Goal: Task Accomplishment & Management: Manage account settings

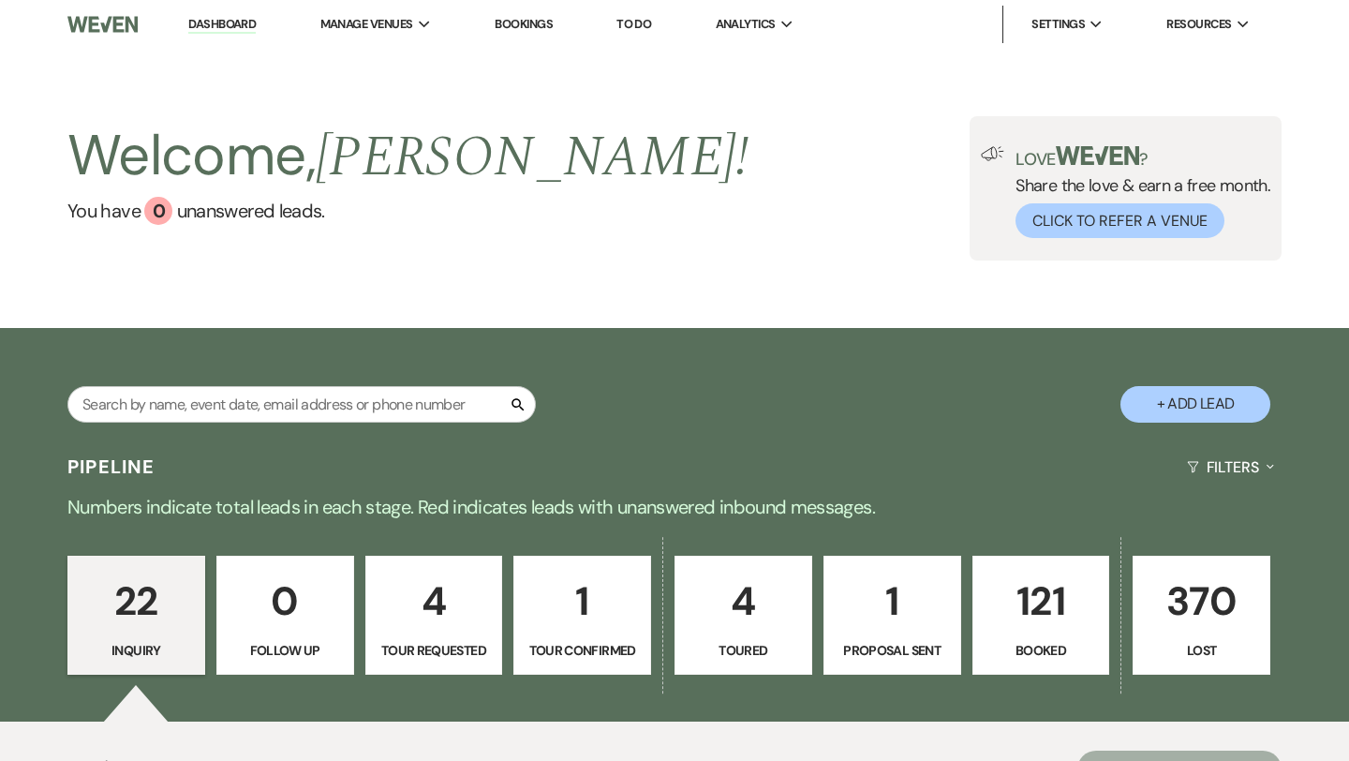
click at [456, 605] on p "4" at bounding box center [434, 601] width 113 height 63
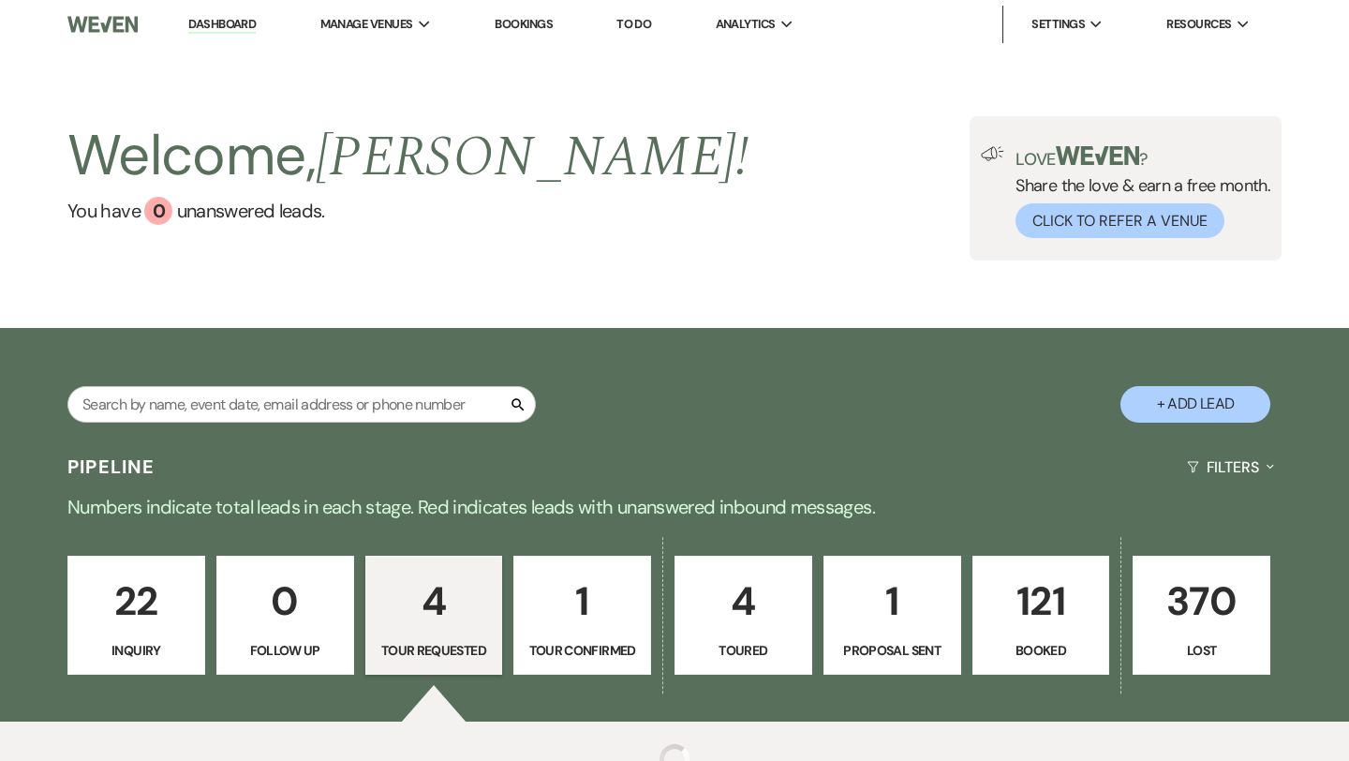
select select "2"
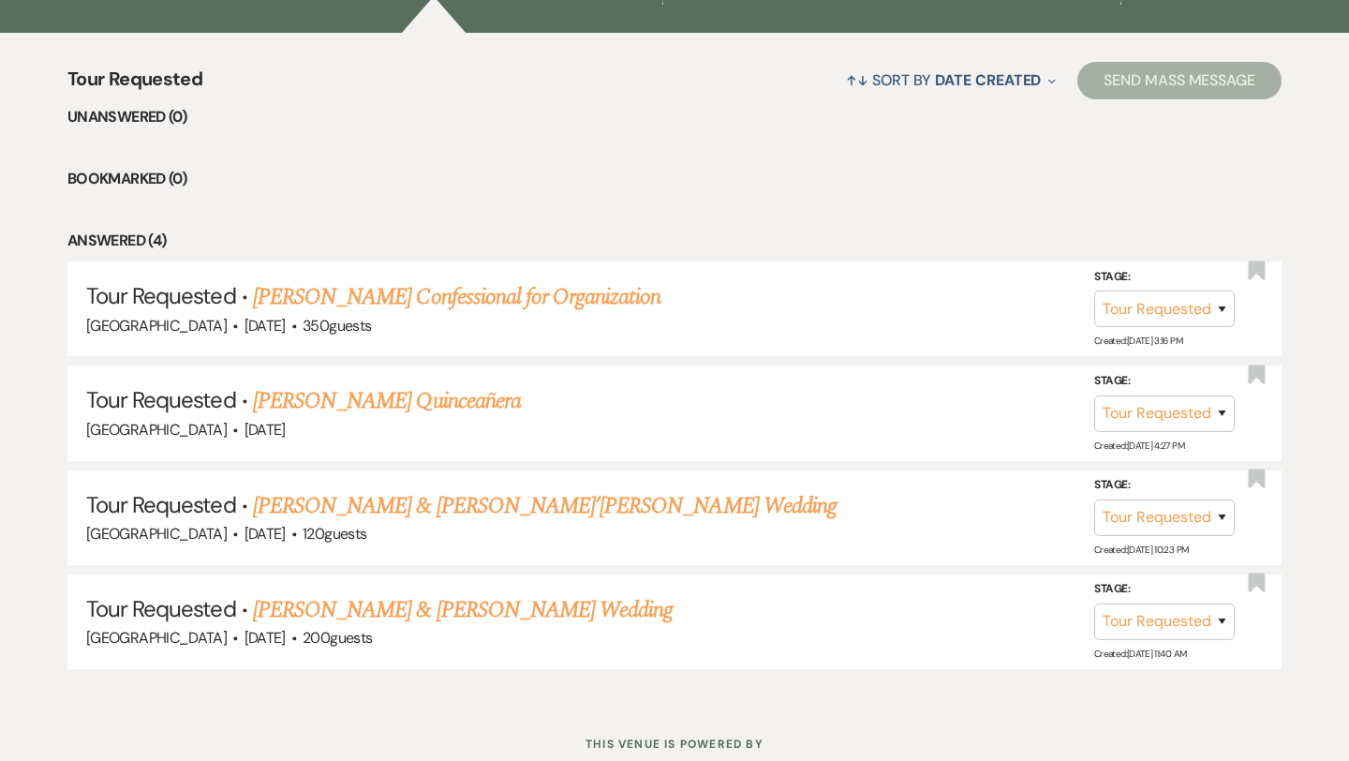
scroll to position [746, 0]
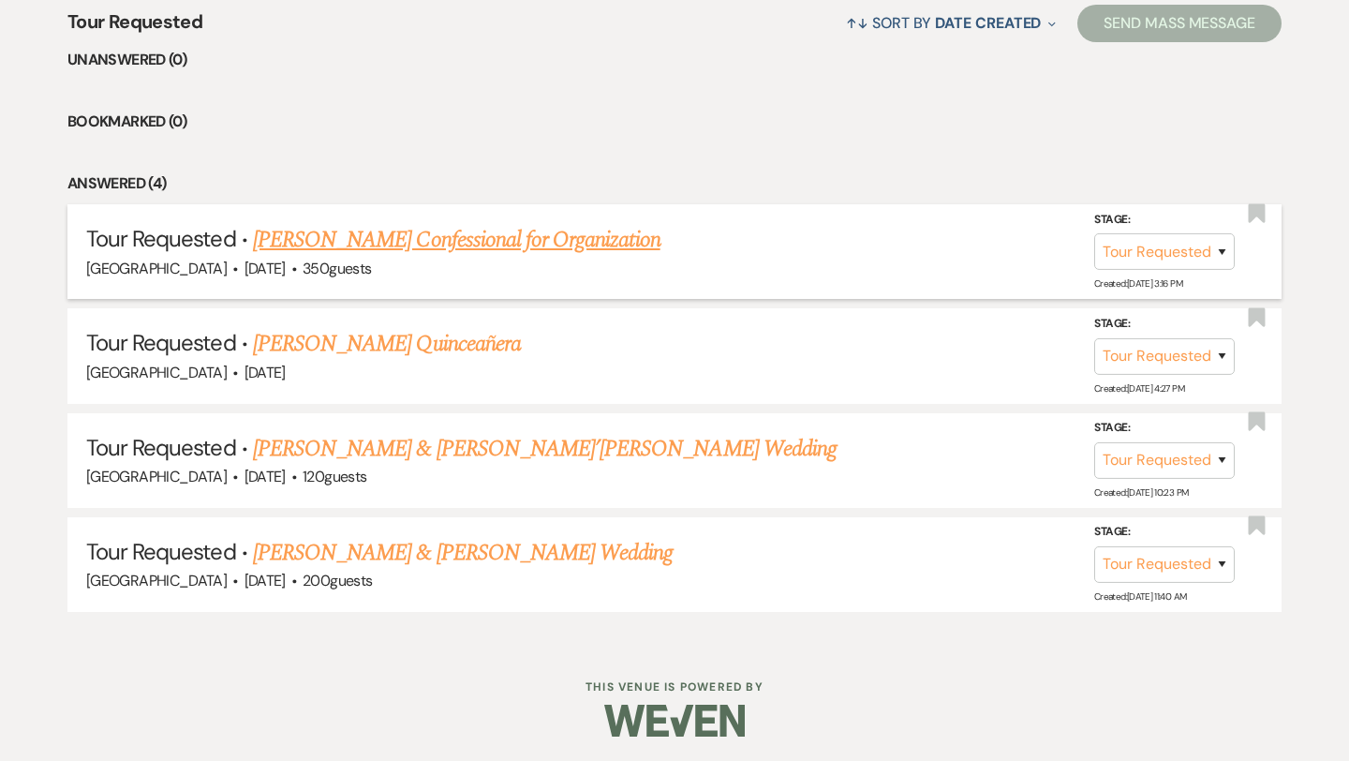
click at [516, 249] on link "[PERSON_NAME] Confessional for Organization" at bounding box center [457, 240] width 408 height 34
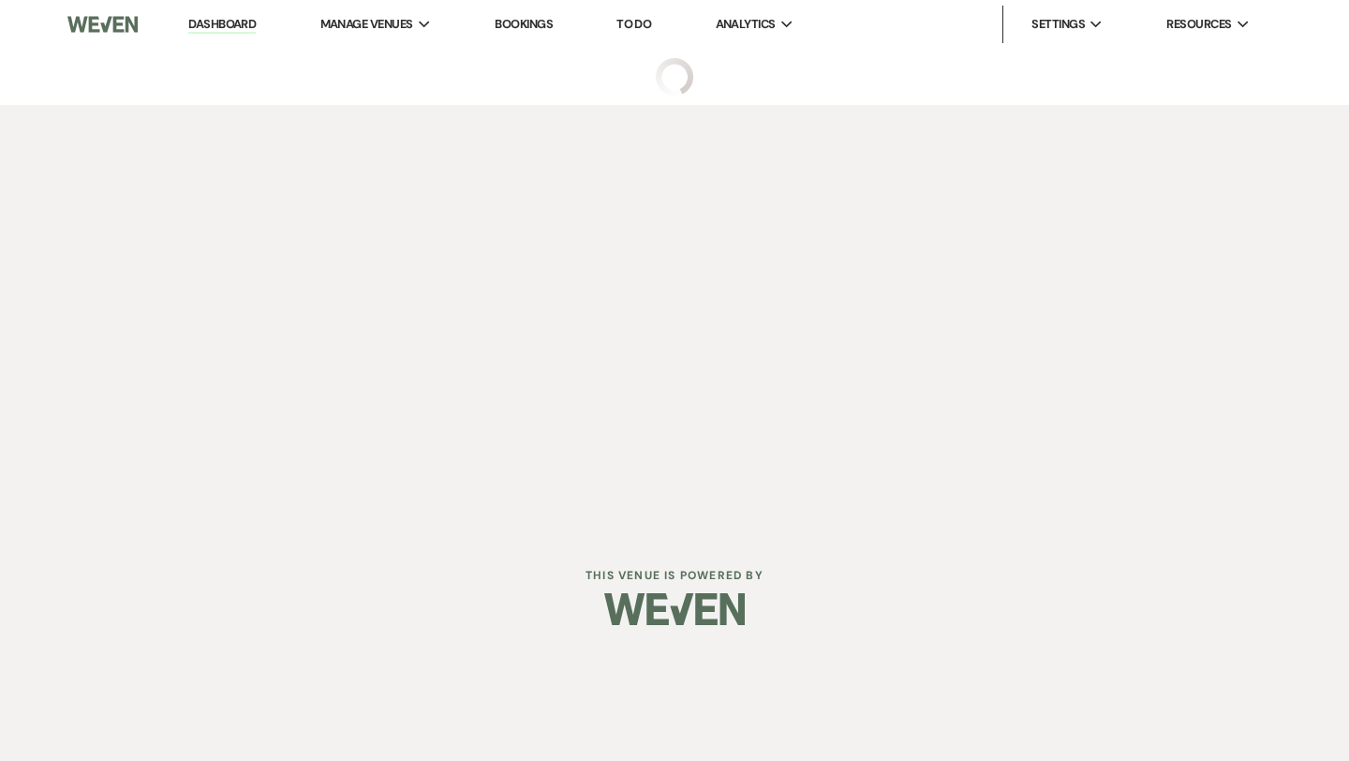
select select "2"
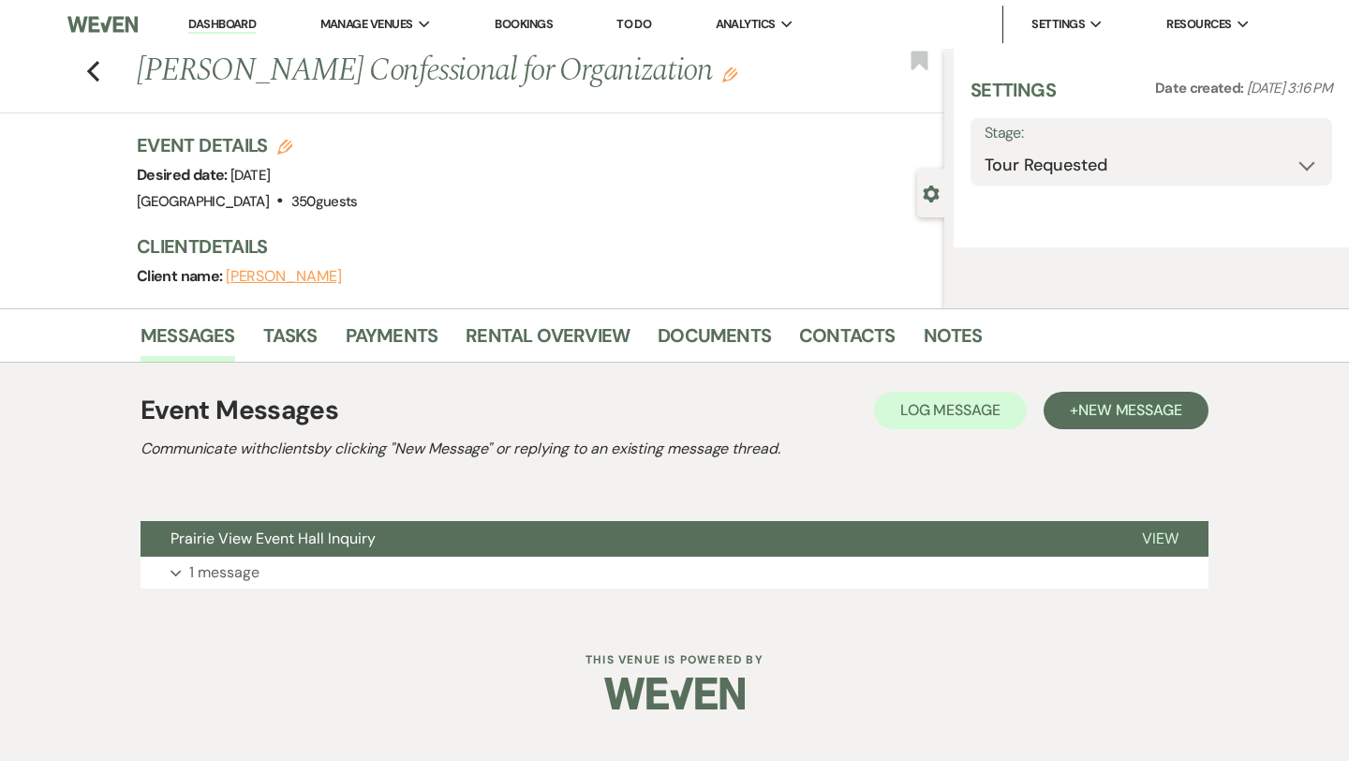
select select "20"
select select "13"
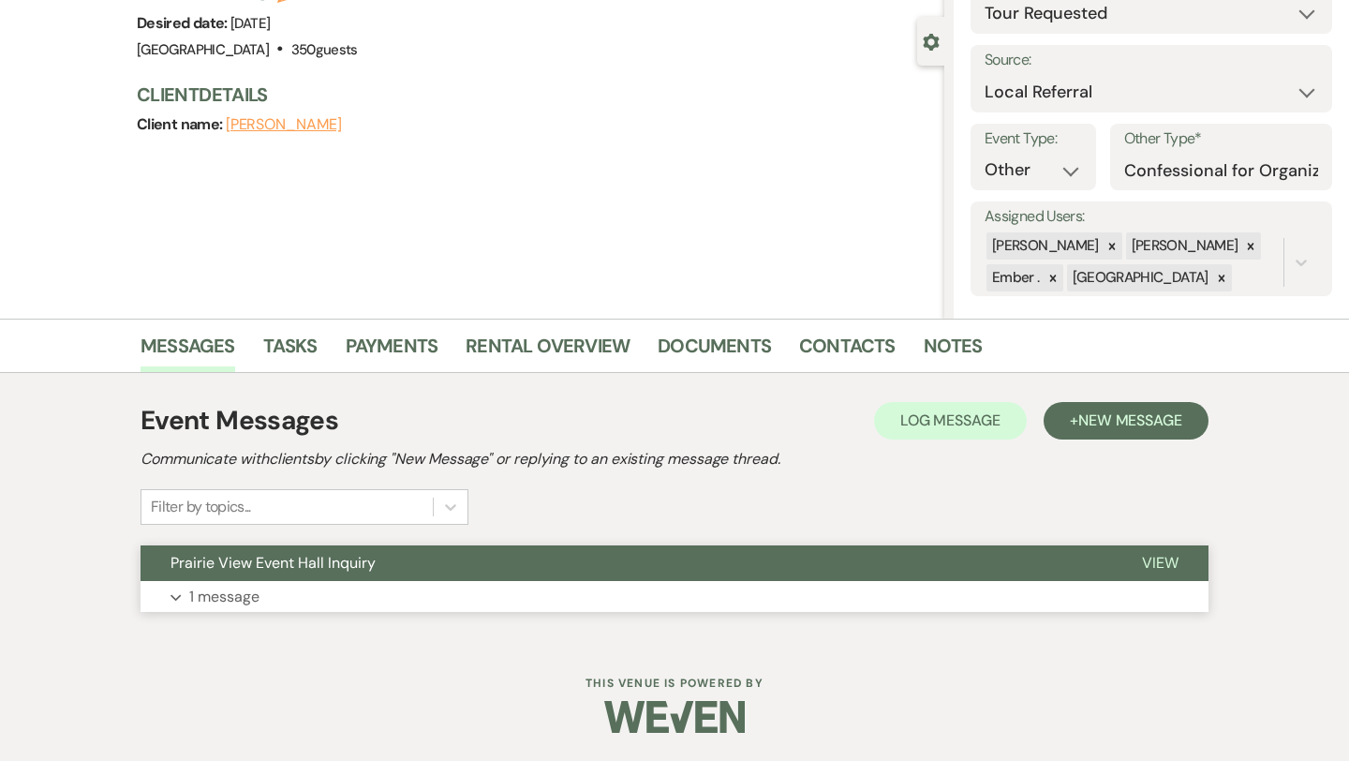
click at [486, 572] on button "Prairie View Event Hall Inquiry" at bounding box center [627, 563] width 972 height 36
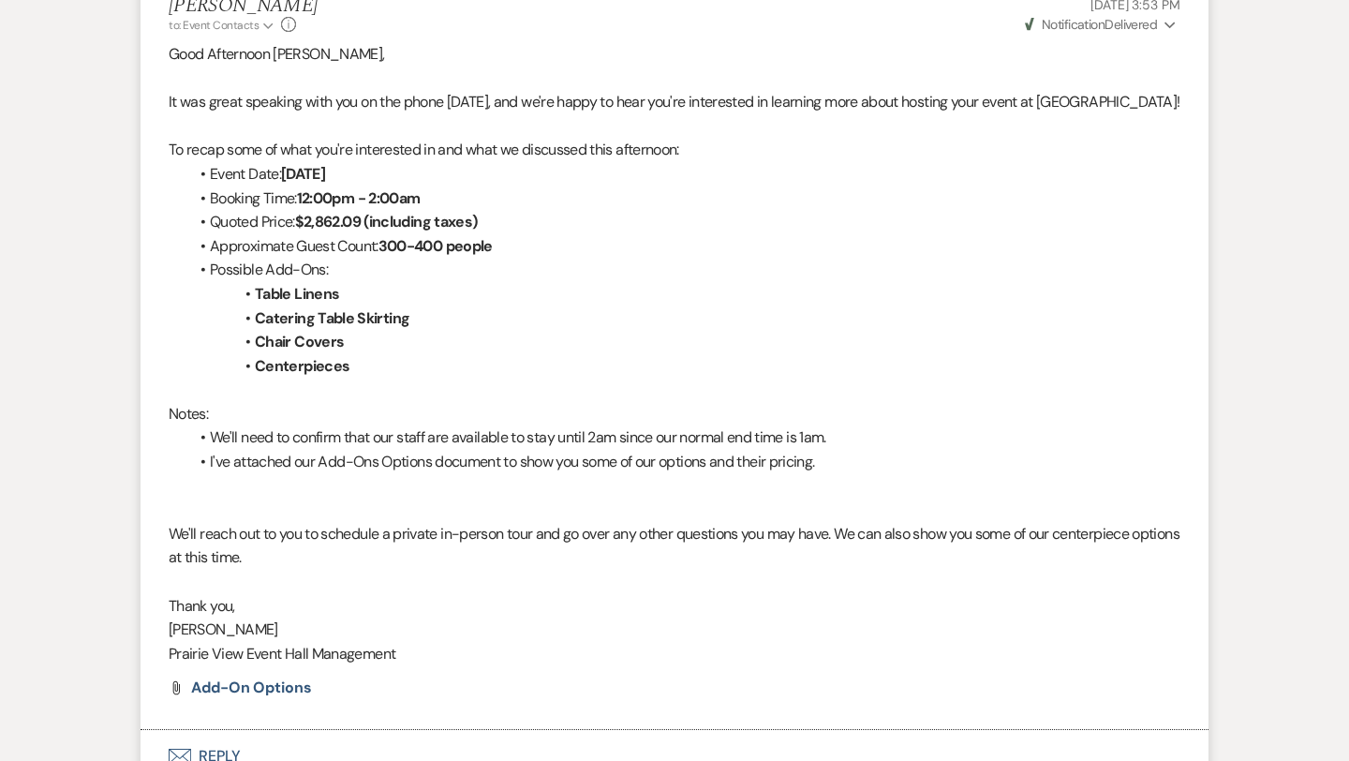
scroll to position [952, 0]
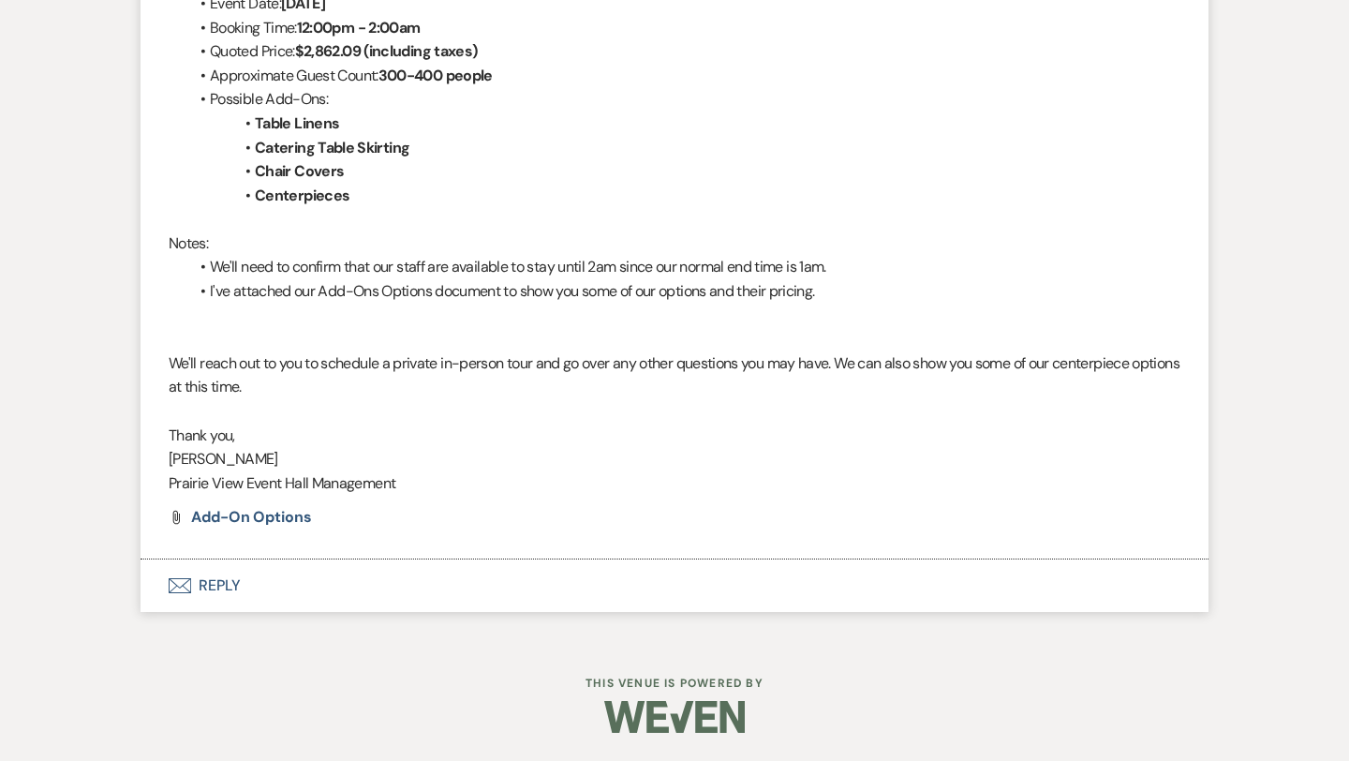
click at [490, 591] on button "Envelope Reply" at bounding box center [675, 585] width 1068 height 52
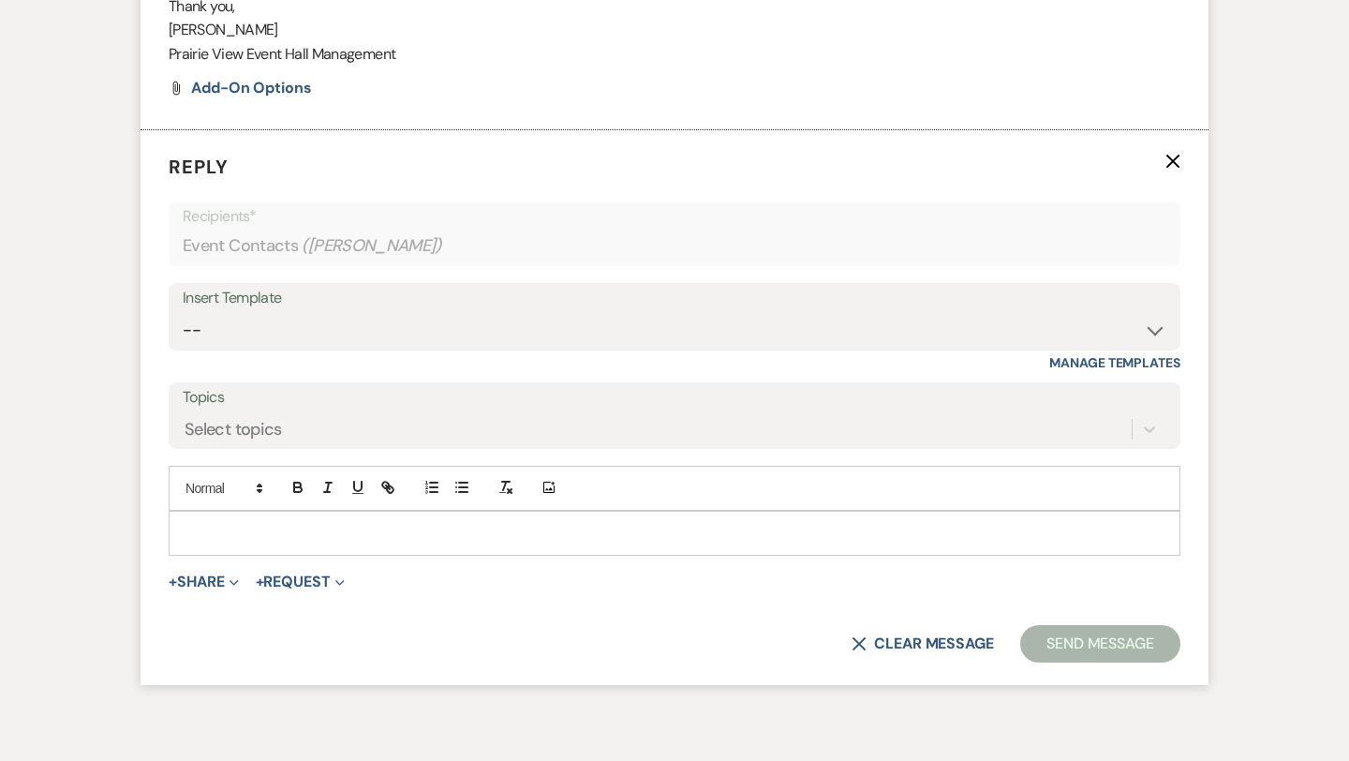
scroll to position [1367, 0]
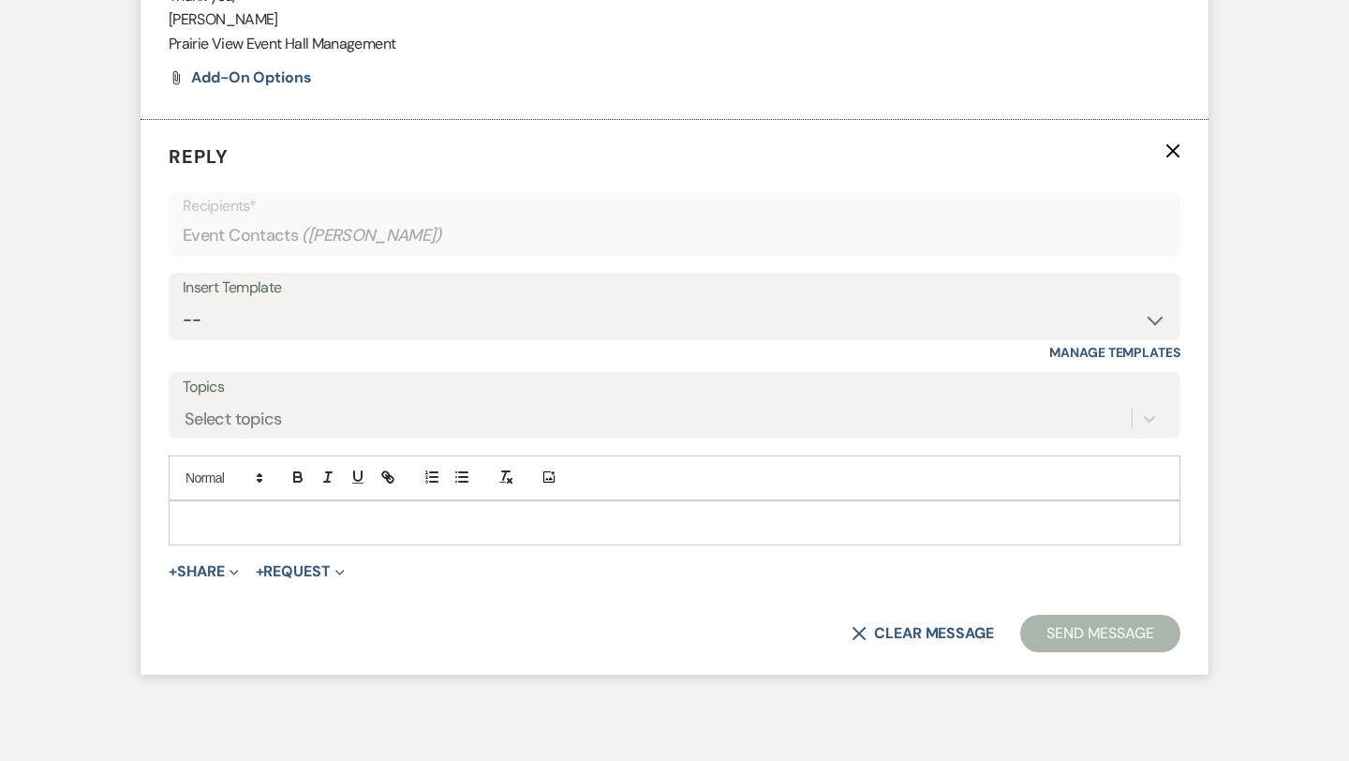
click at [455, 533] on p at bounding box center [675, 522] width 982 height 21
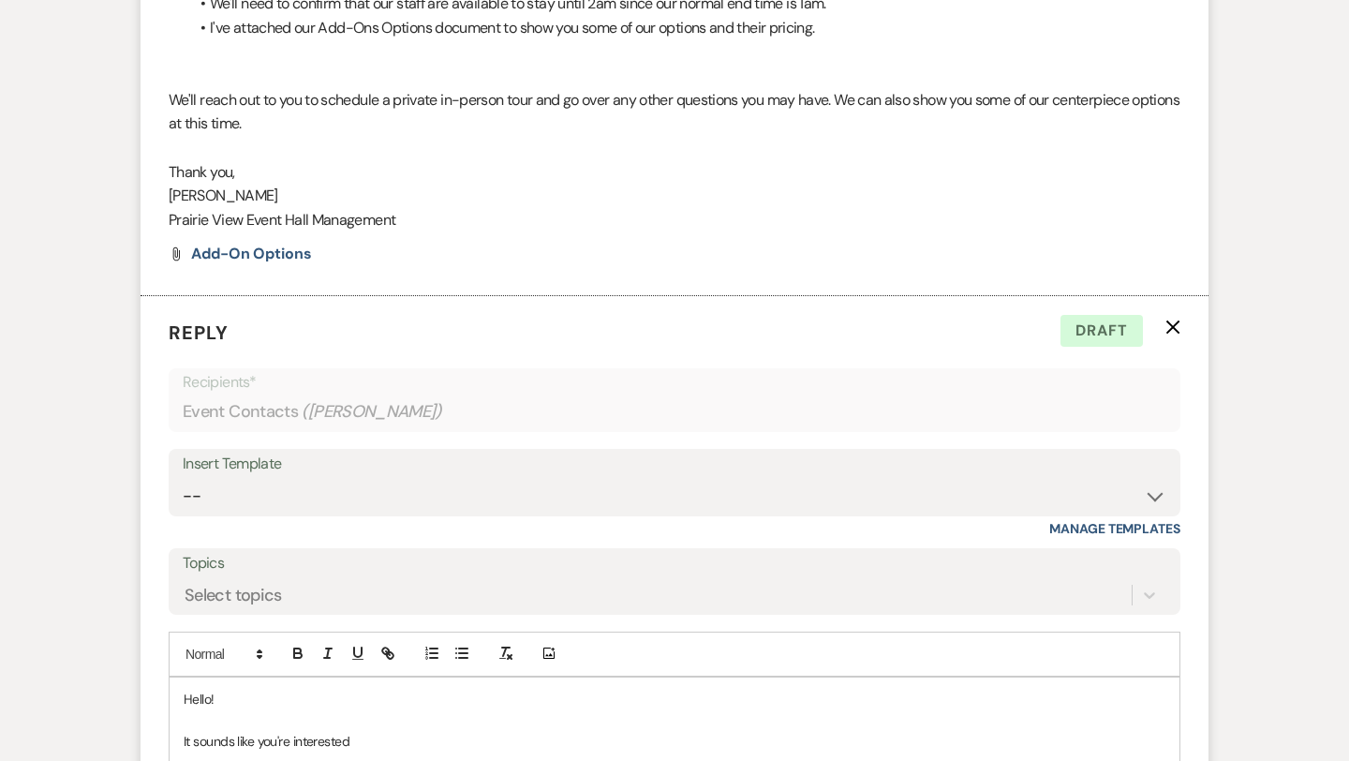
scroll to position [1189, 0]
click at [247, 265] on span "Add-On Options" at bounding box center [251, 255] width 121 height 20
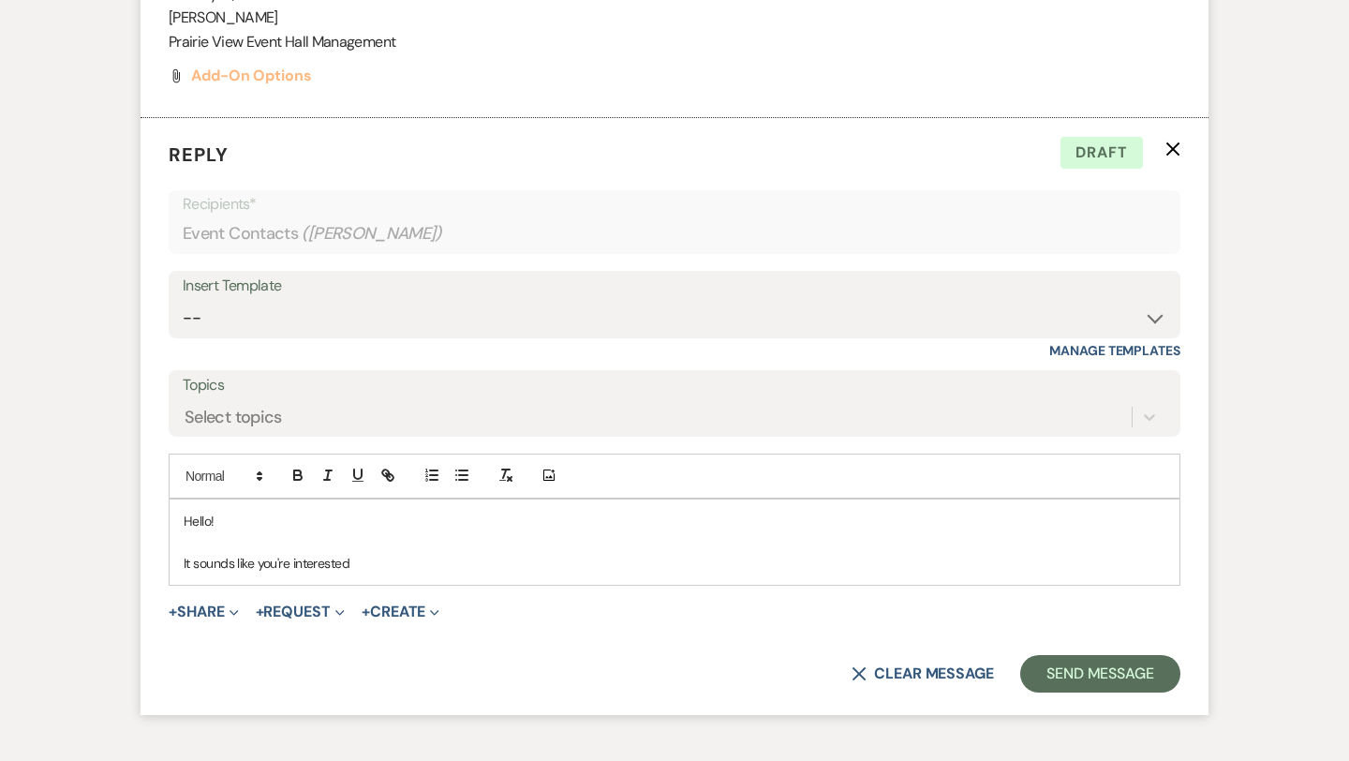
scroll to position [1372, 0]
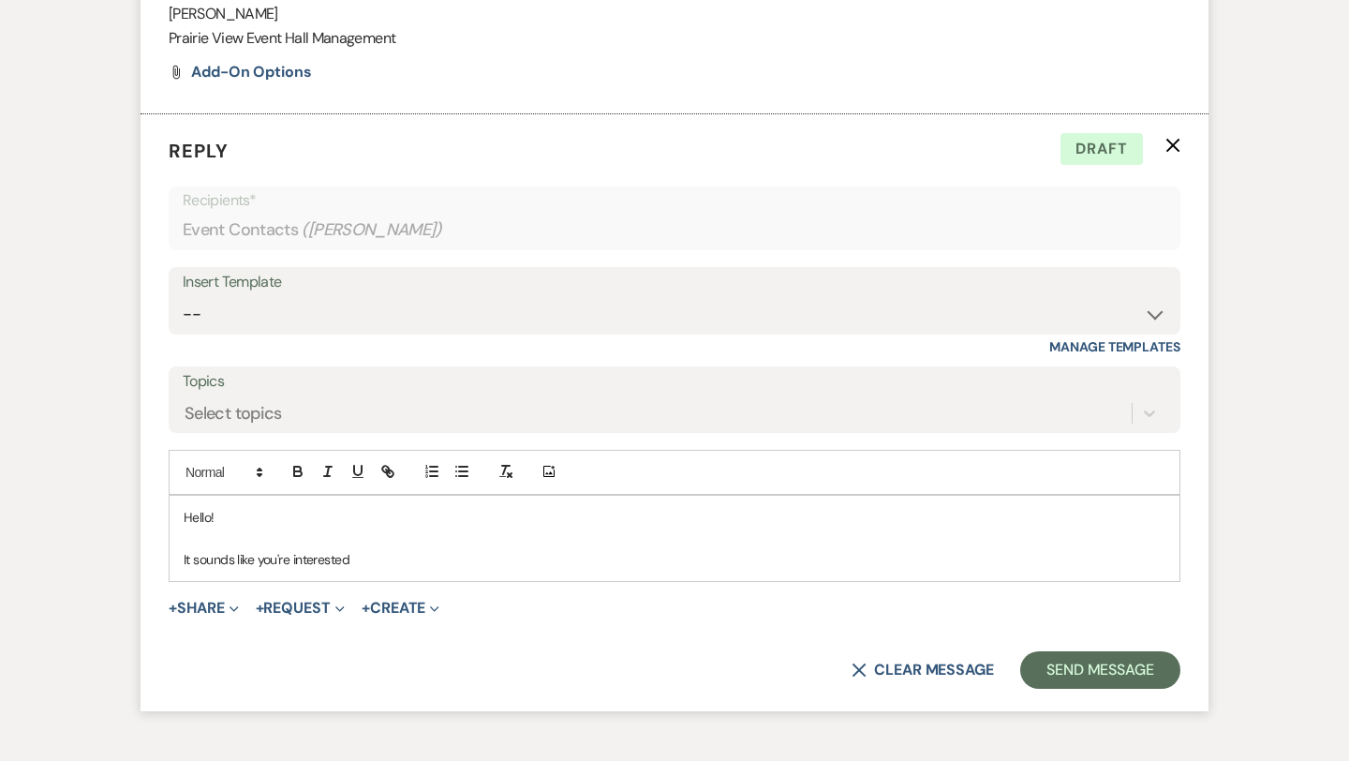
click at [392, 570] on p "It sounds like you're interested" at bounding box center [675, 559] width 982 height 21
click at [920, 677] on button "X Clear message" at bounding box center [923, 669] width 142 height 15
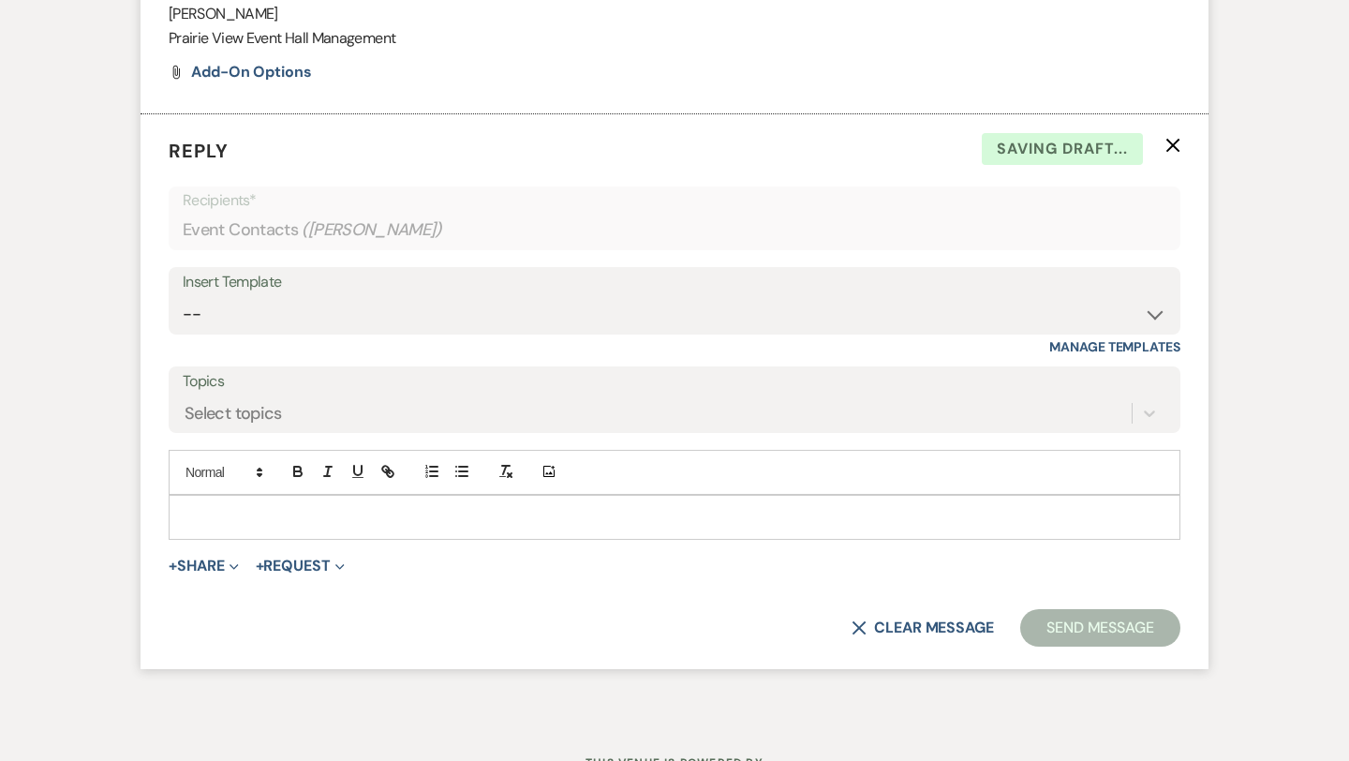
click at [1173, 153] on icon "X" at bounding box center [1172, 145] width 15 height 15
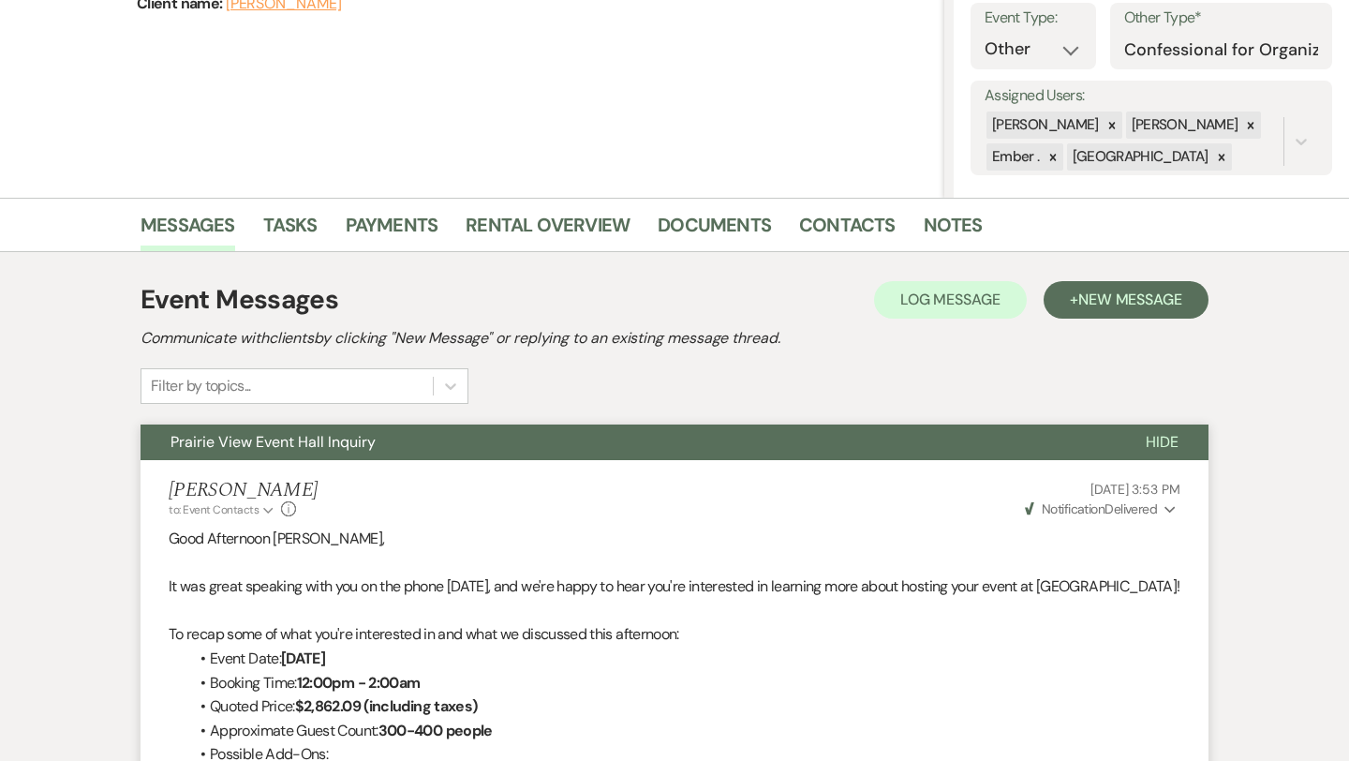
scroll to position [263, 0]
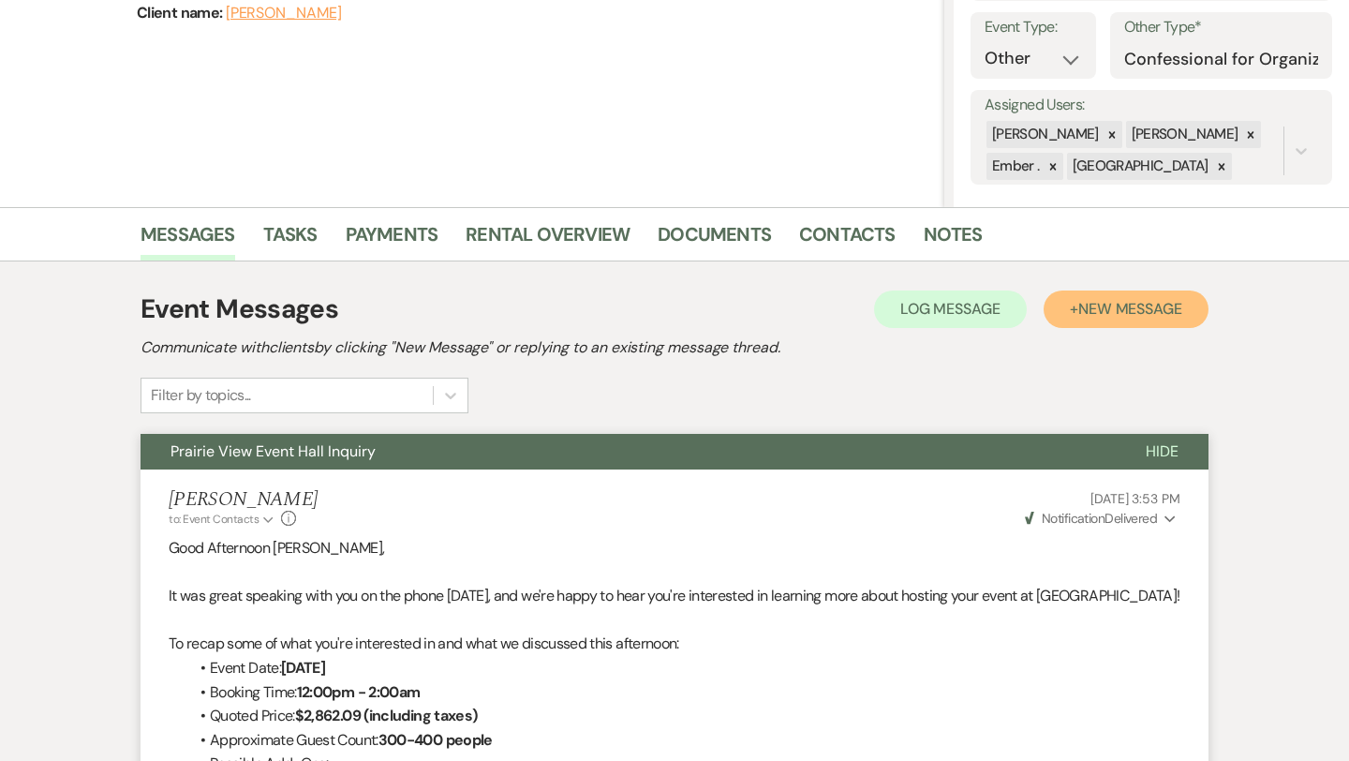
click at [1107, 301] on span "New Message" at bounding box center [1130, 309] width 104 height 20
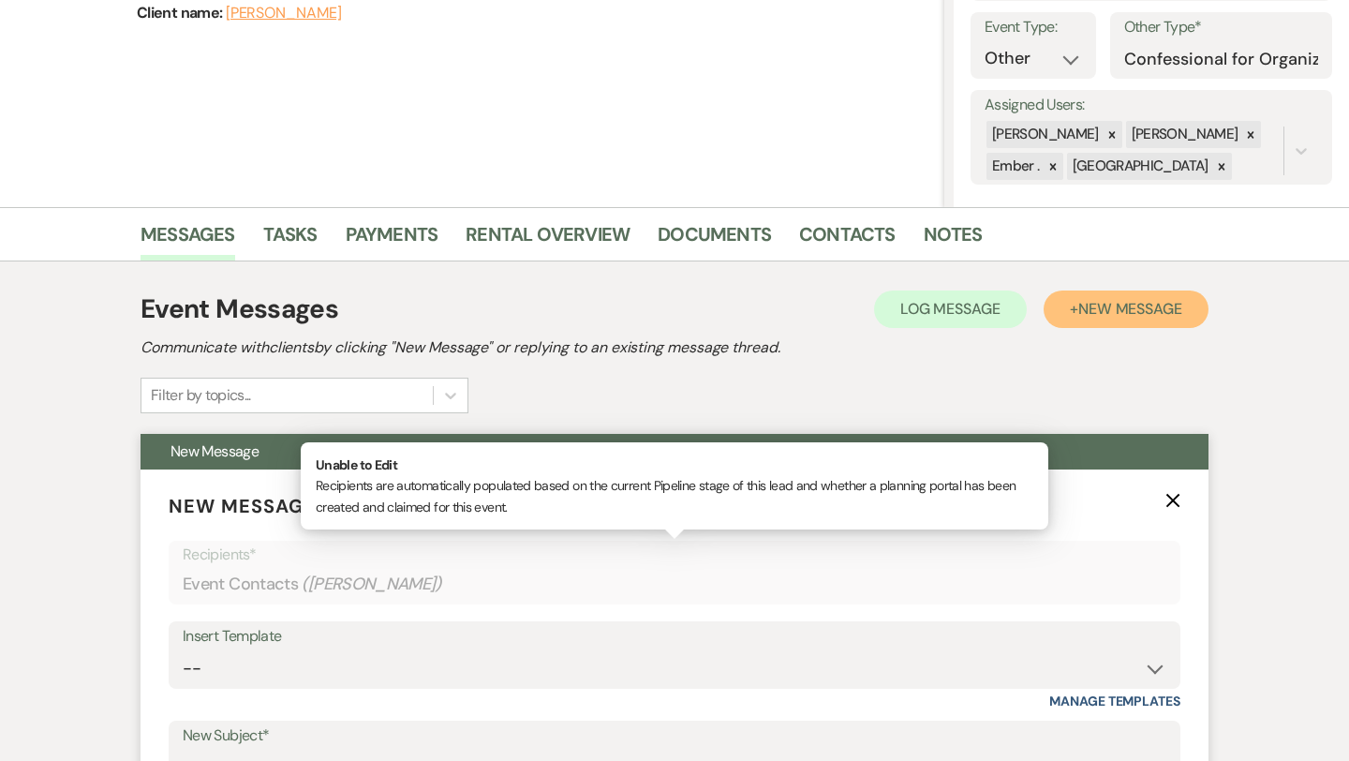
scroll to position [388, 0]
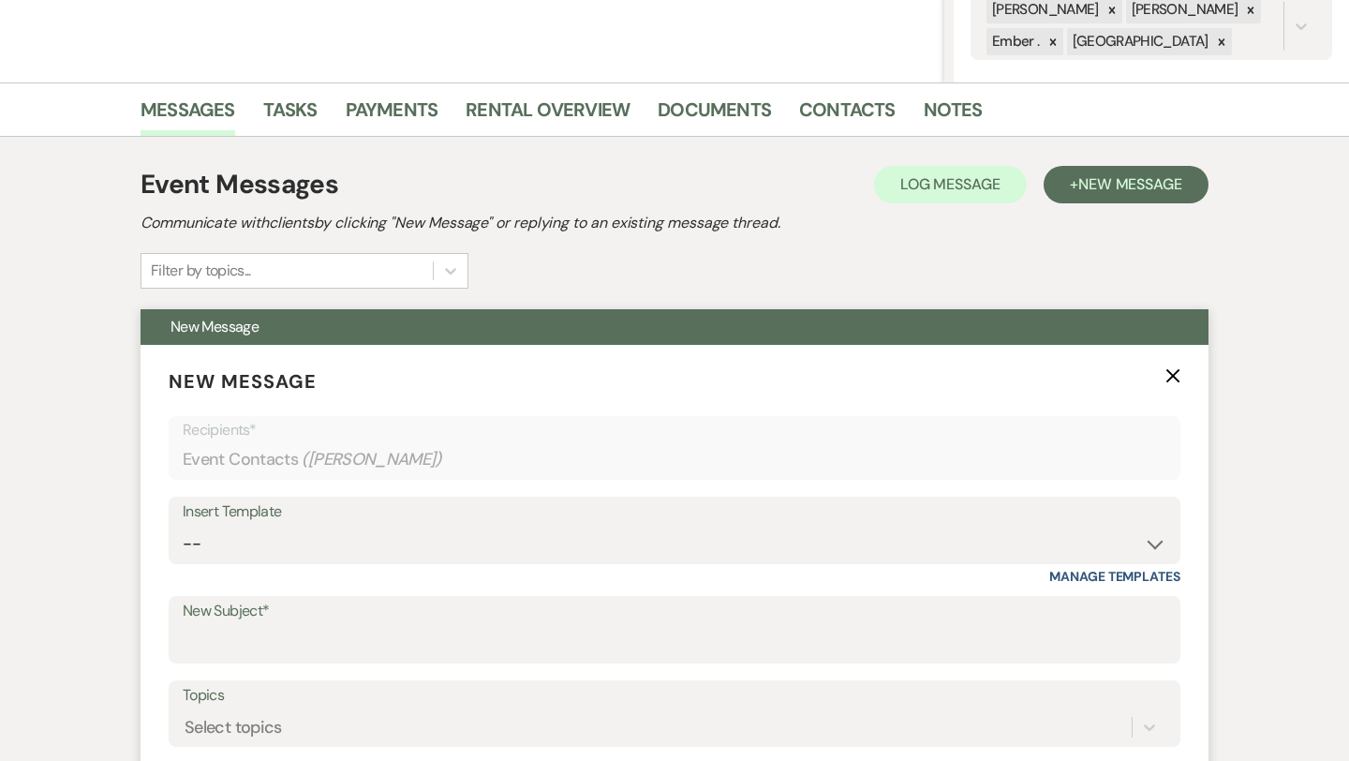
click at [343, 672] on form "New Message X Recipients* Event Contacts ( [PERSON_NAME] ) Insert Template -- W…" at bounding box center [675, 664] width 1068 height 639
click at [327, 641] on input "New Subject*" at bounding box center [675, 643] width 984 height 37
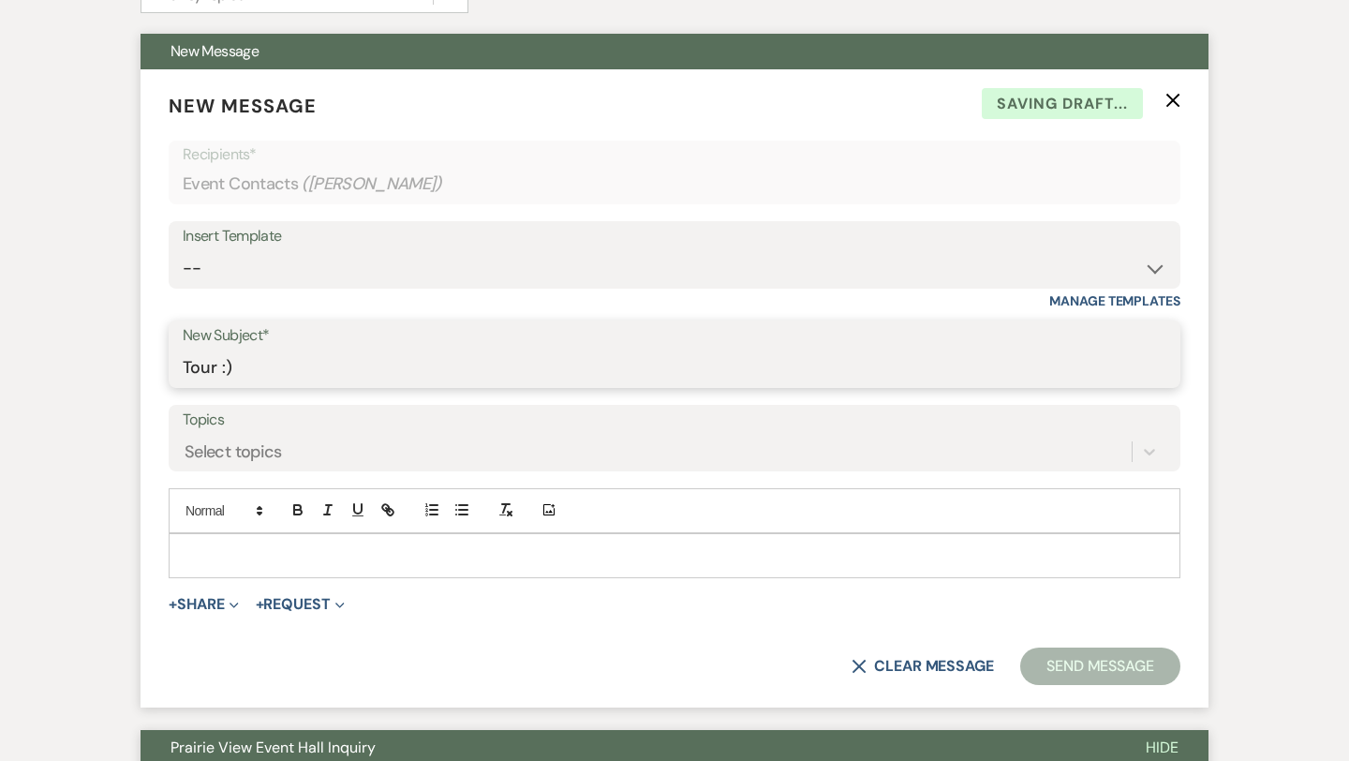
scroll to position [662, 0]
type input "Tour :)"
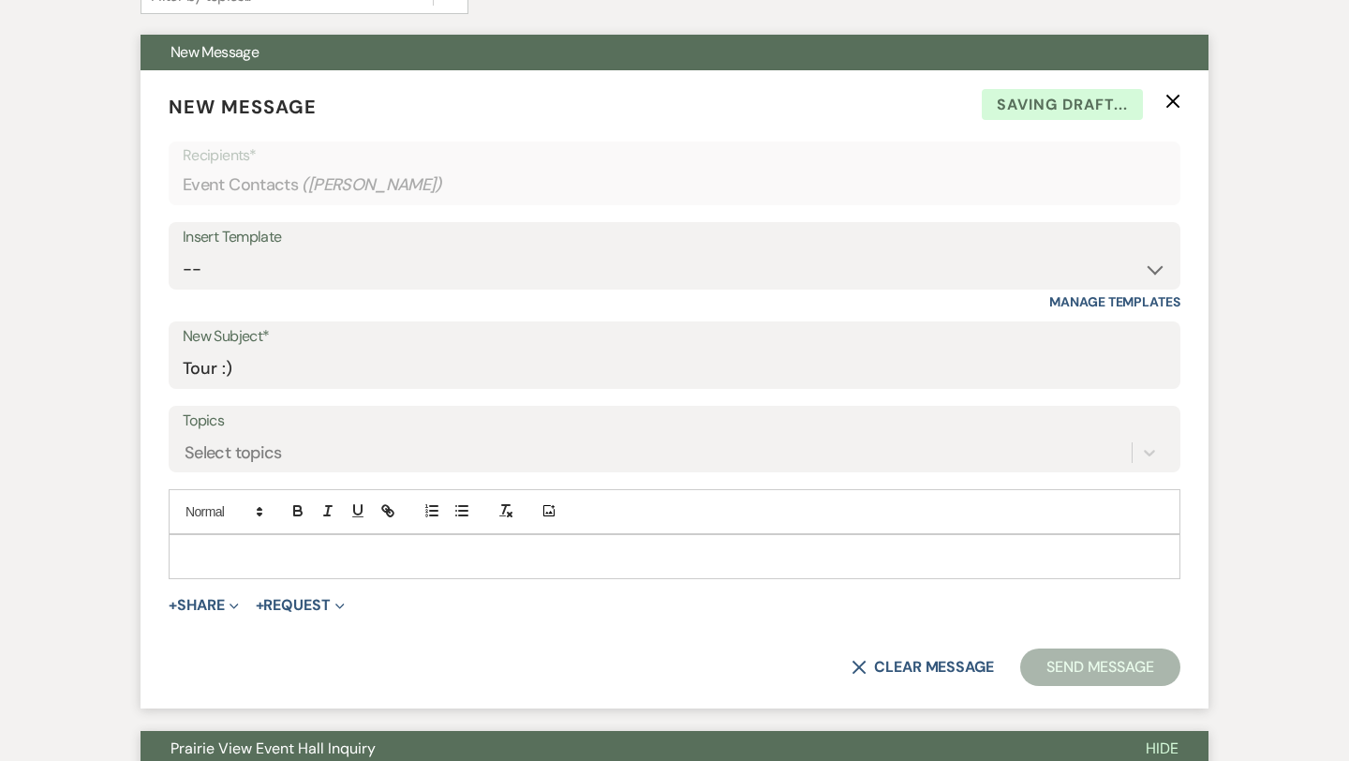
click at [347, 562] on p at bounding box center [675, 556] width 982 height 21
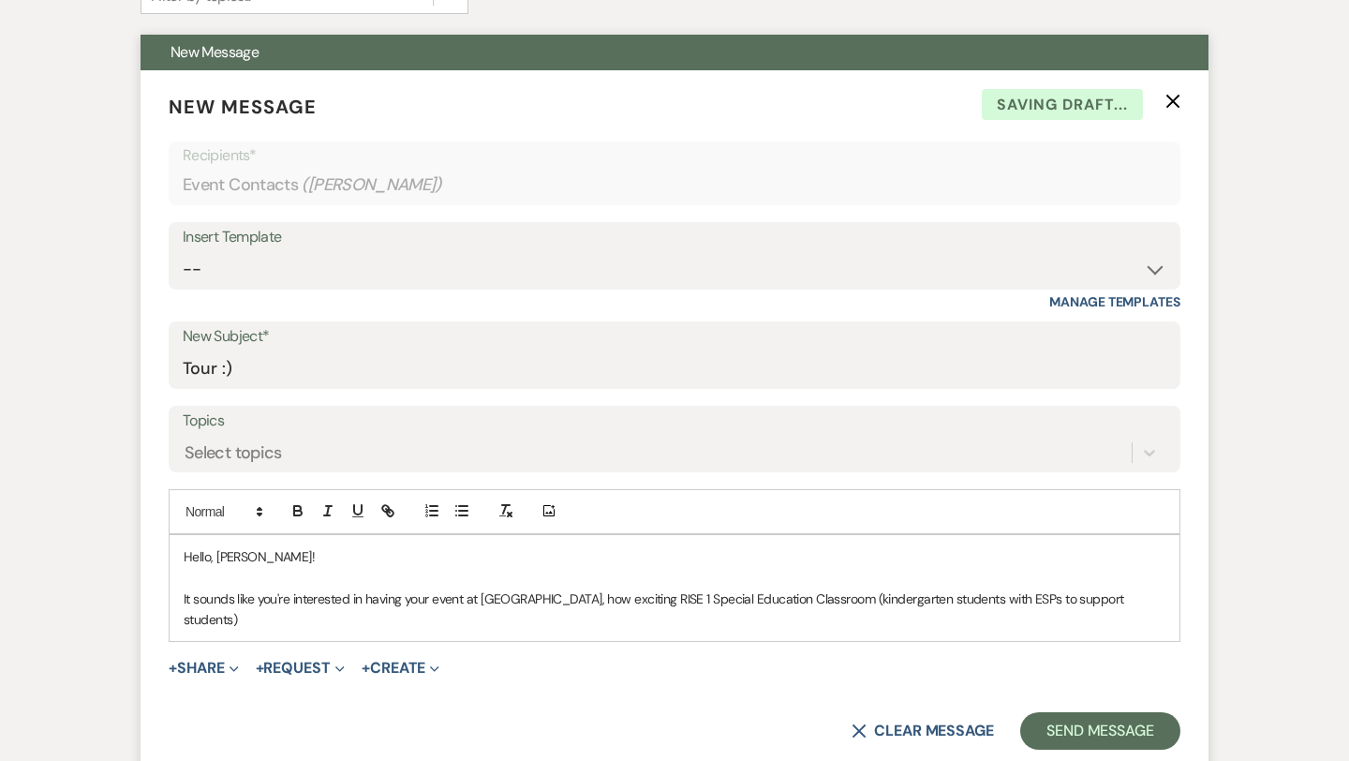
drag, startPoint x: 332, startPoint y: 613, endPoint x: 680, endPoint y: 601, distance: 348.7
click at [680, 601] on p "It sounds like you're interested in having your event at [GEOGRAPHIC_DATA], how…" at bounding box center [675, 609] width 982 height 42
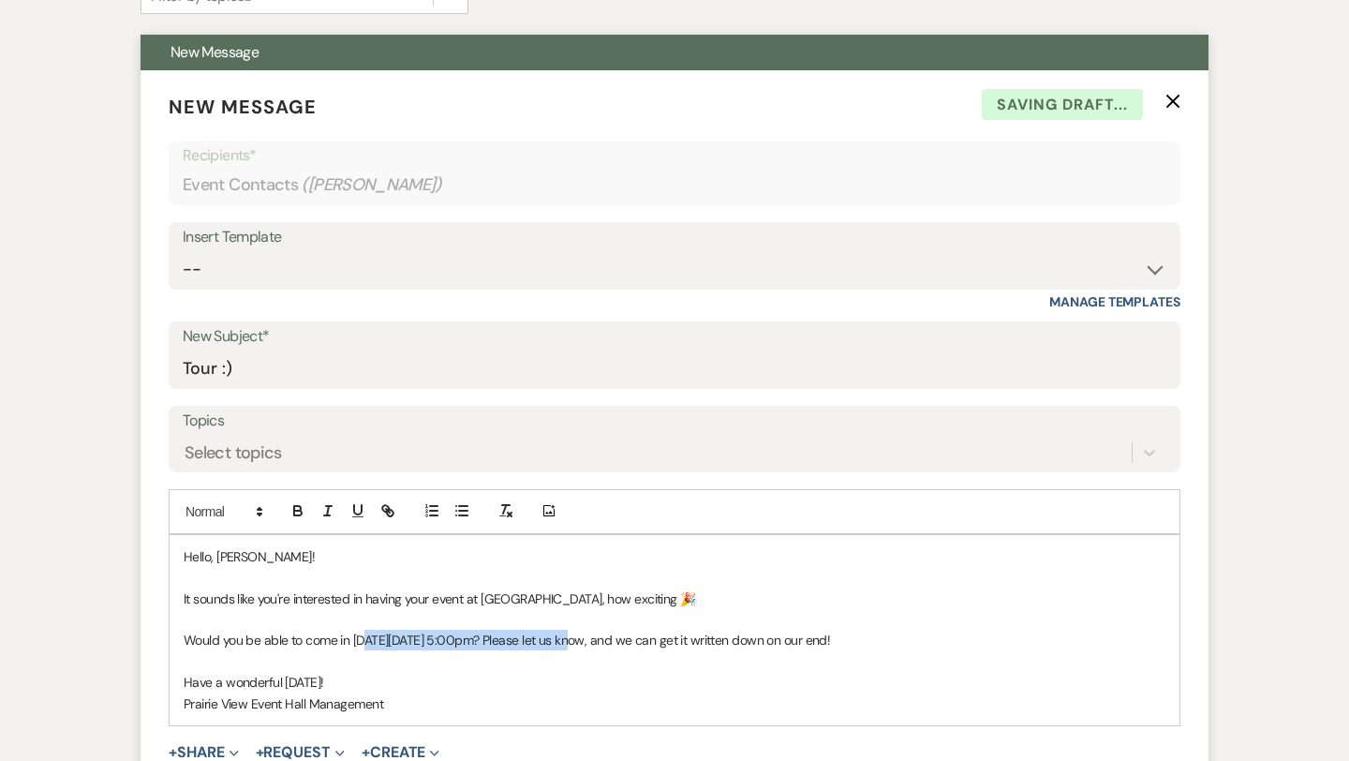
drag, startPoint x: 583, startPoint y: 637, endPoint x: 368, endPoint y: 642, distance: 214.6
click at [368, 642] on p "Would you be able to come in [DATE][DATE] 5:00pm? Please let us know, and we ca…" at bounding box center [675, 640] width 982 height 21
click at [290, 493] on div "Add Photo" at bounding box center [675, 511] width 1012 height 45
drag, startPoint x: 578, startPoint y: 637, endPoint x: 372, endPoint y: 640, distance: 206.1
click at [372, 640] on p "Would you be able to come in [DATE][DATE] 5:00pm? Please let us know, and we ca…" at bounding box center [675, 640] width 982 height 21
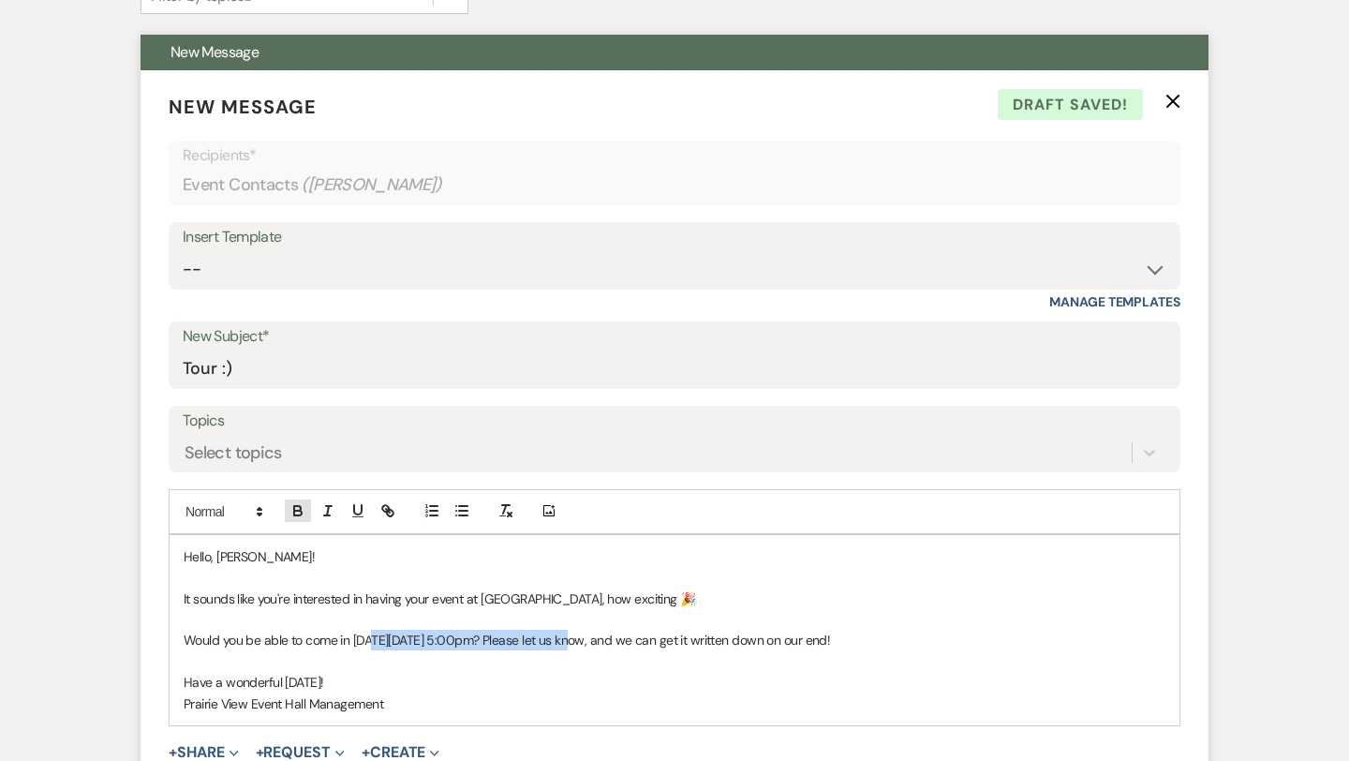
click at [298, 505] on icon "button" at bounding box center [297, 510] width 17 height 17
click at [503, 665] on p at bounding box center [675, 661] width 982 height 21
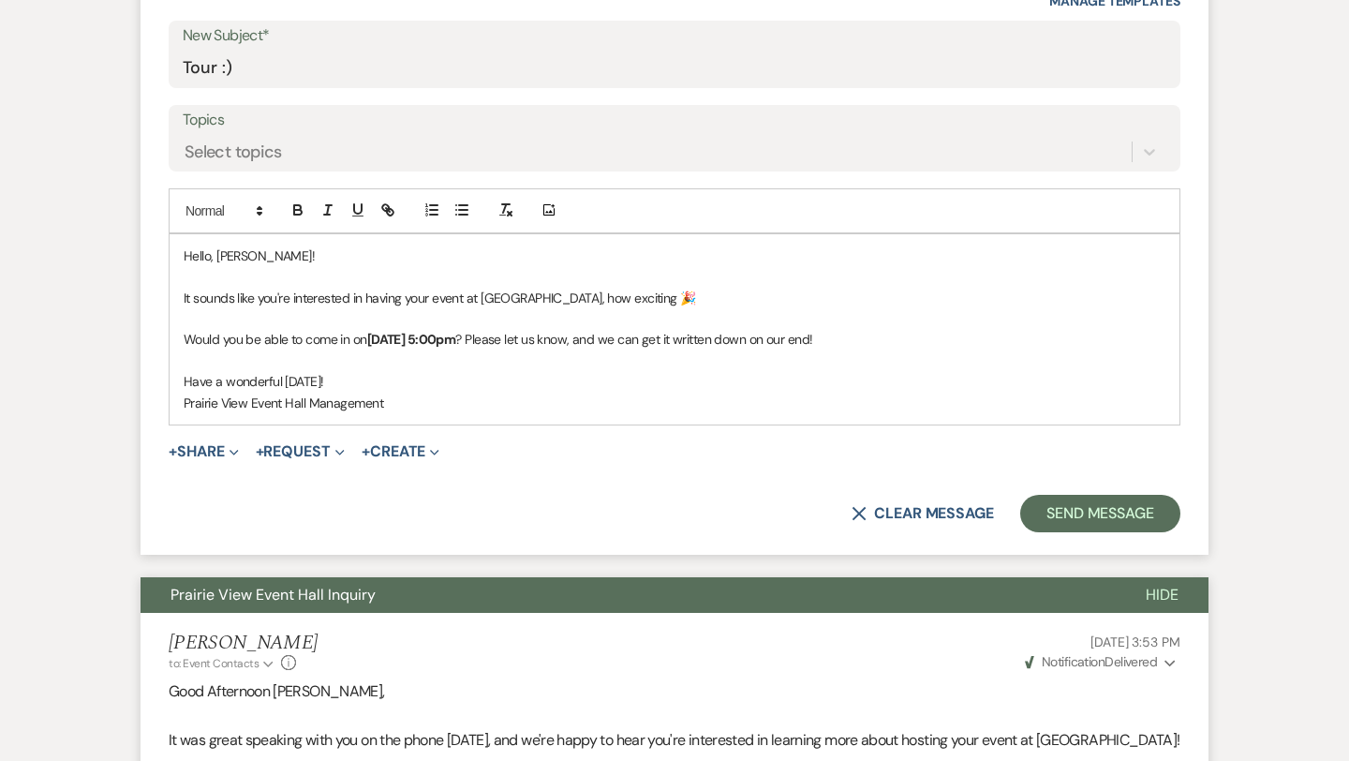
scroll to position [993, 0]
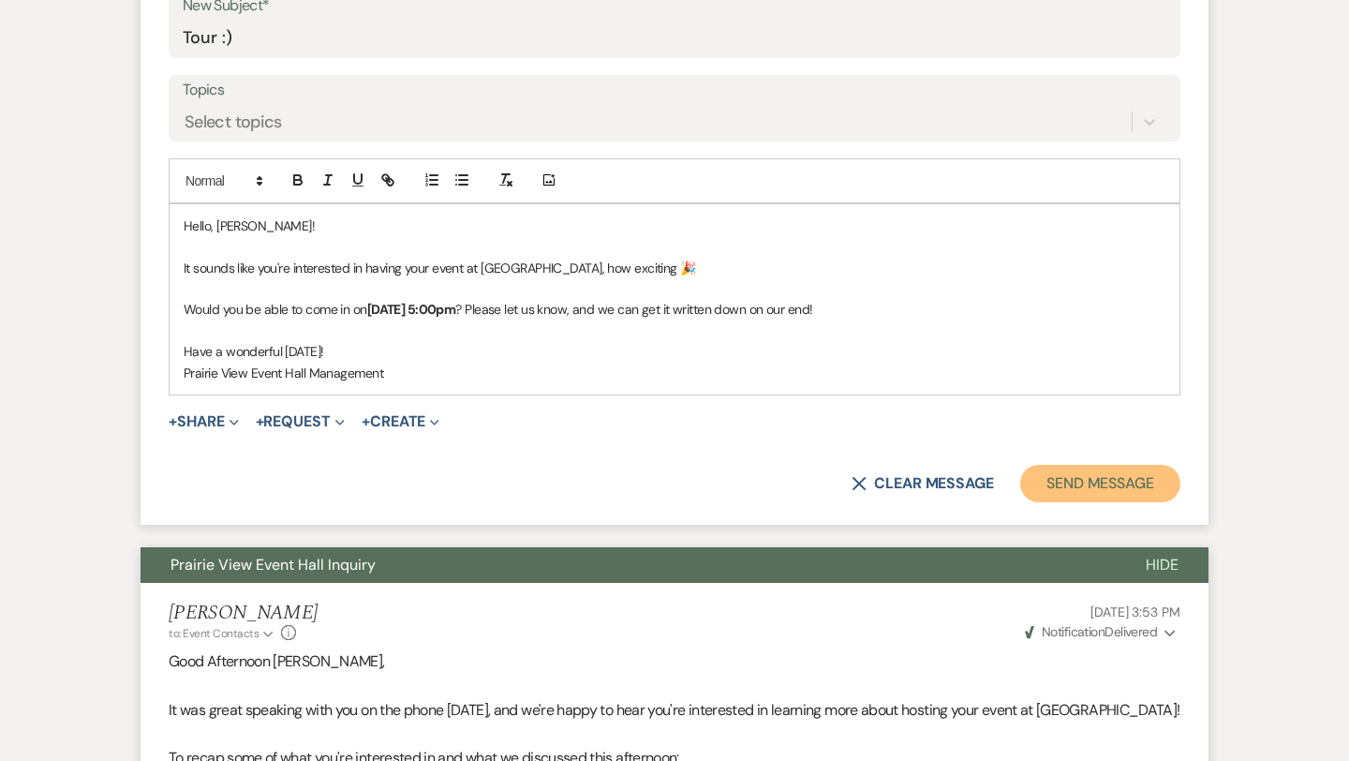
click at [1092, 481] on button "Send Message" at bounding box center [1100, 483] width 160 height 37
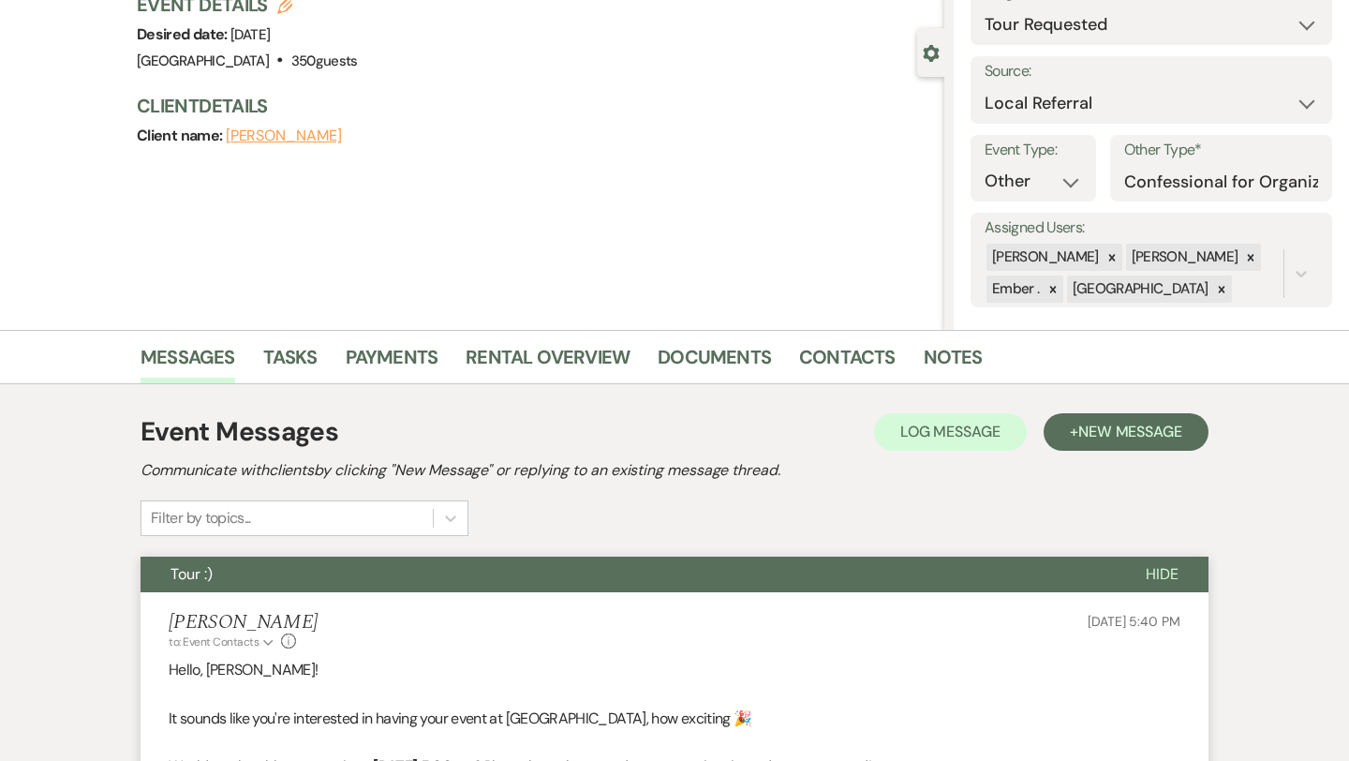
scroll to position [0, 0]
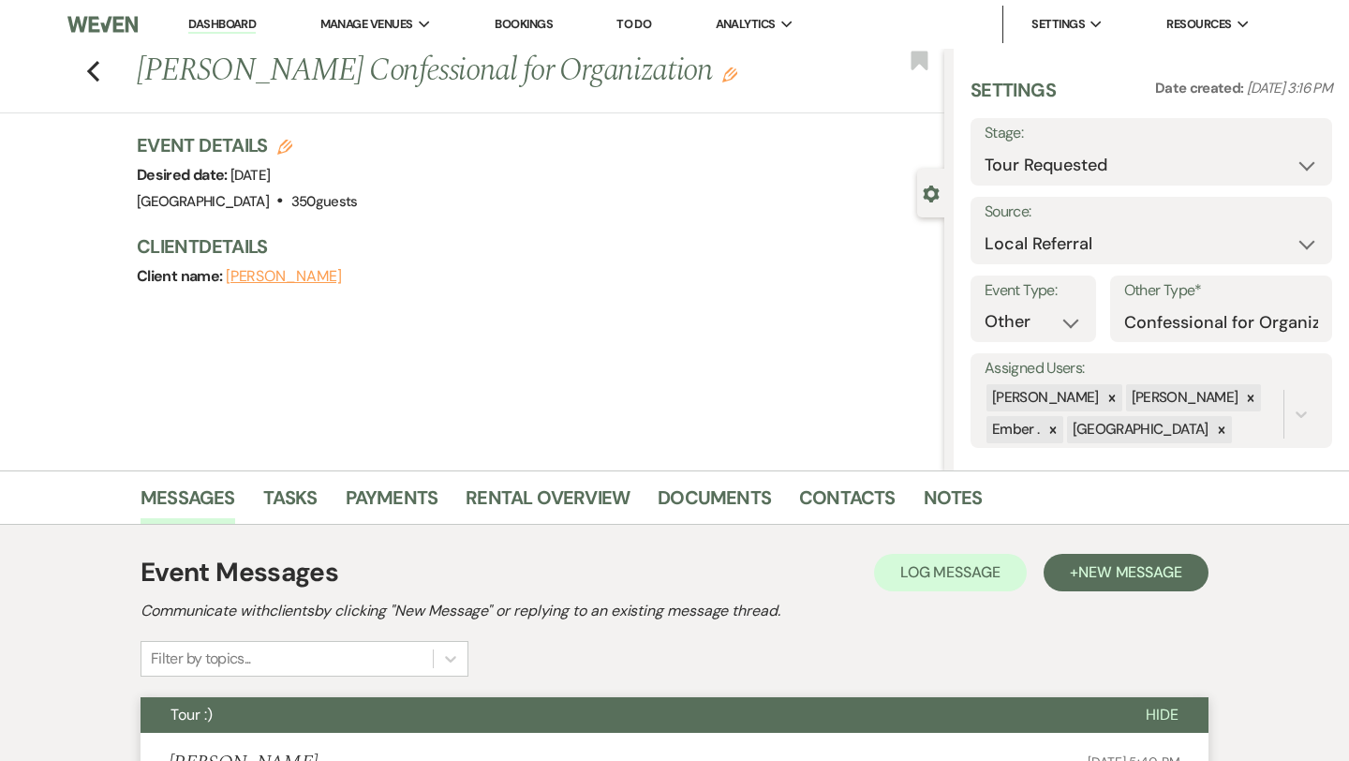
click at [244, 26] on link "Dashboard" at bounding box center [221, 25] width 67 height 18
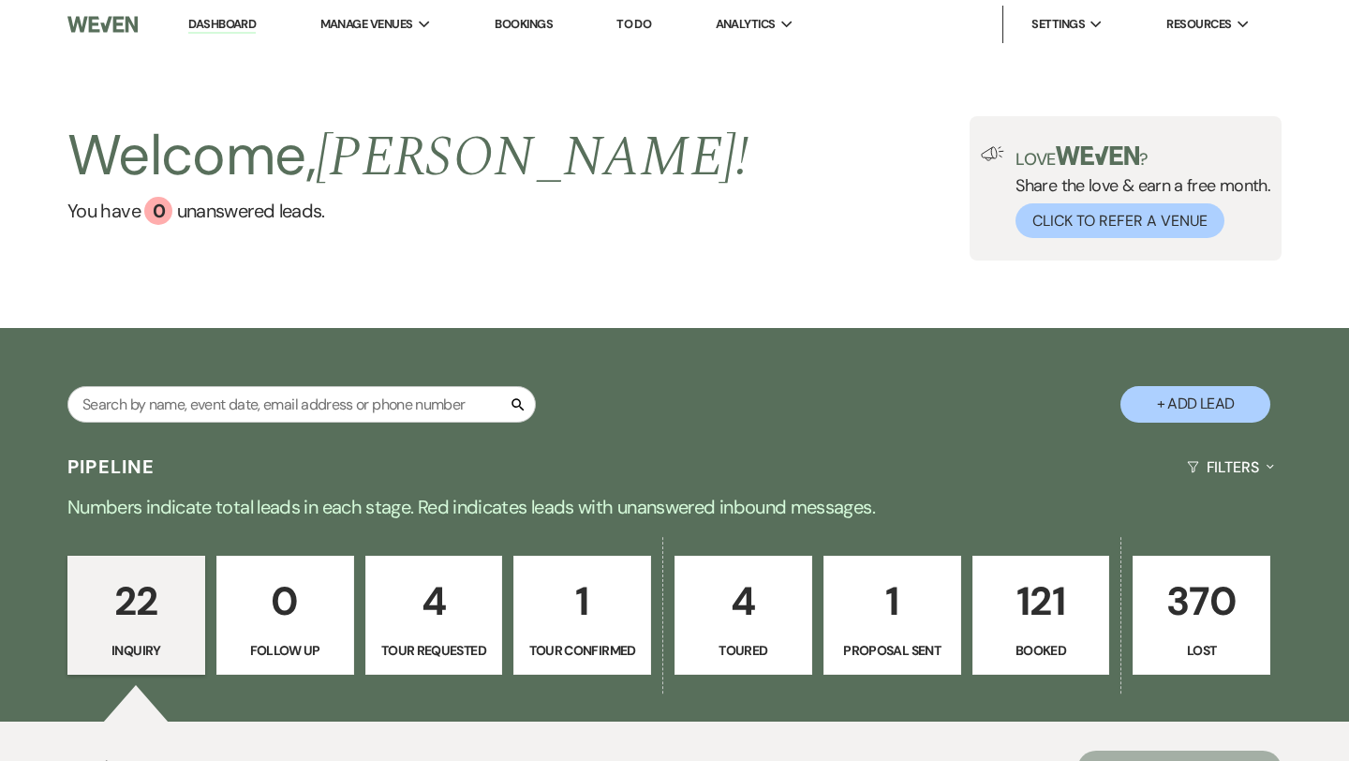
click at [606, 614] on p "1" at bounding box center [582, 601] width 113 height 63
select select "4"
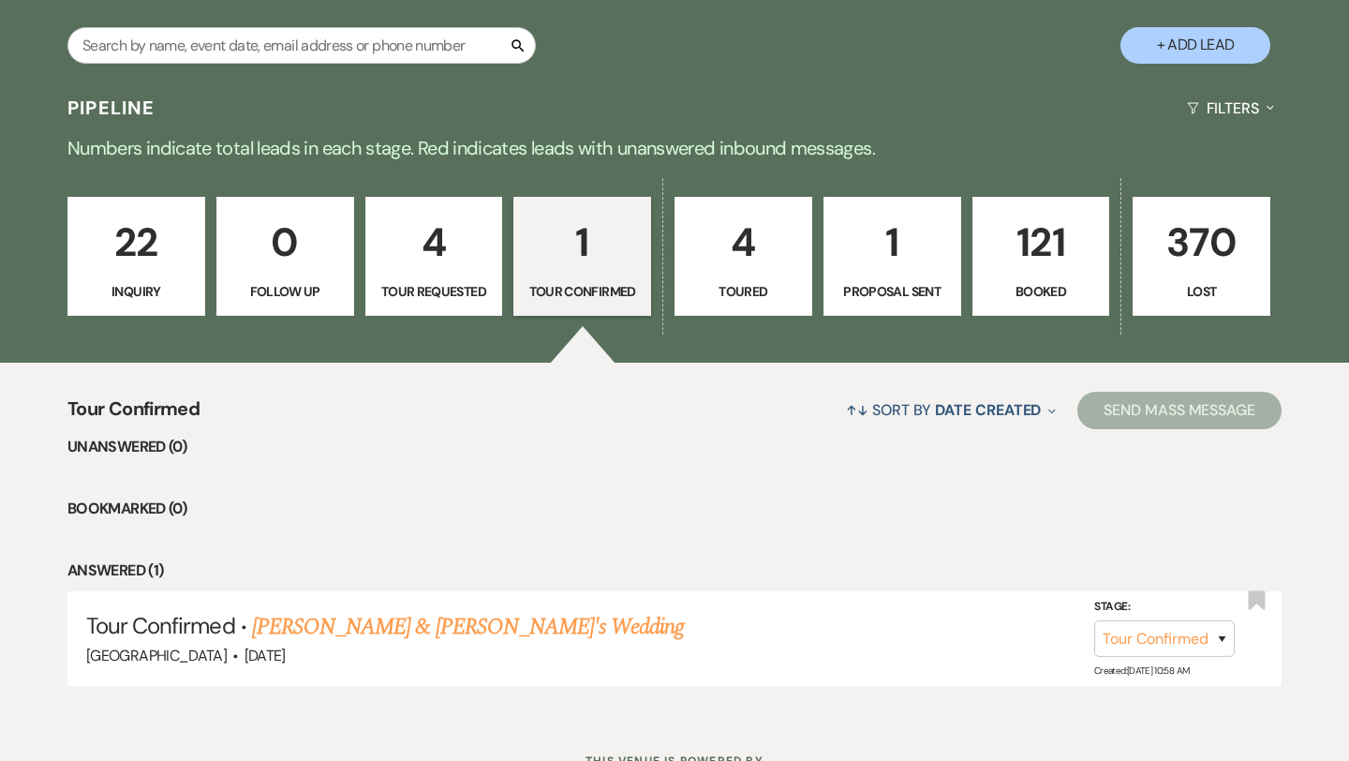
scroll to position [436, 0]
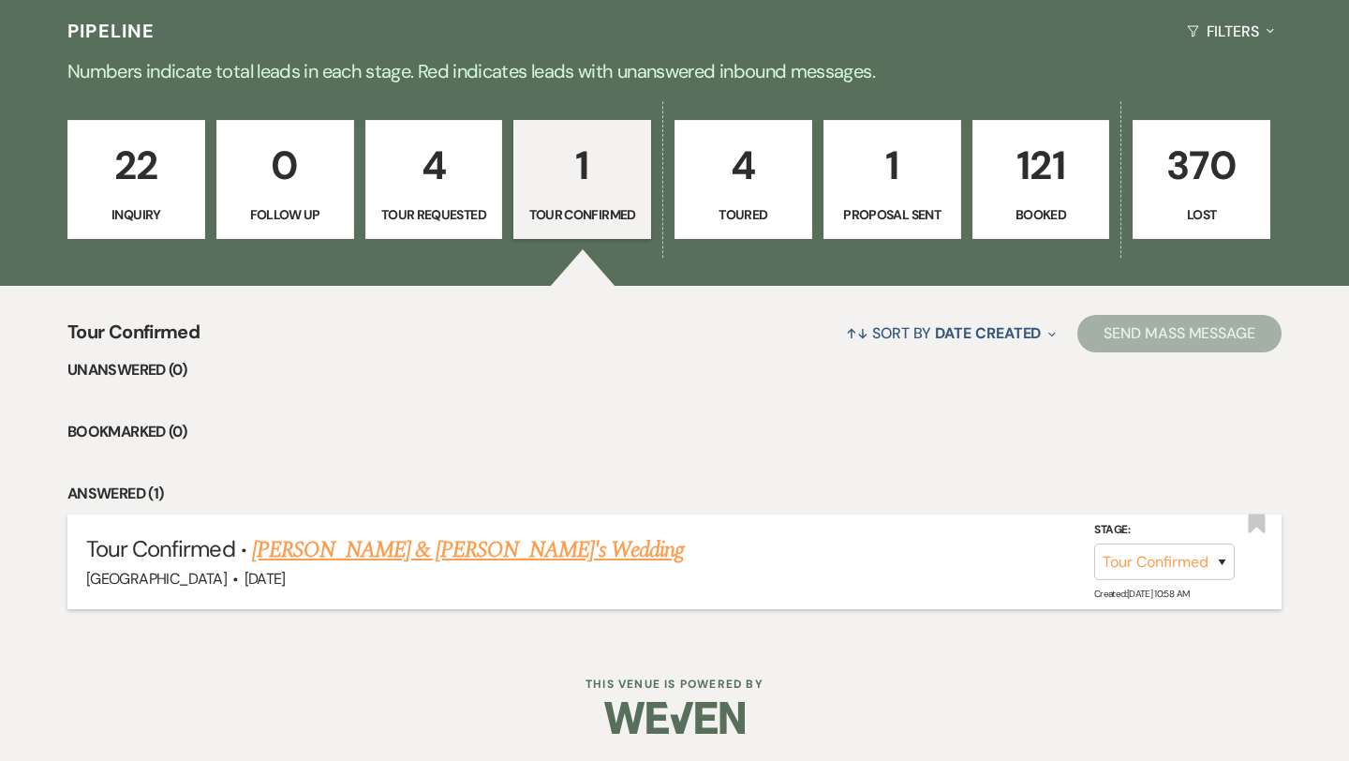
click at [515, 560] on link "[PERSON_NAME] & [PERSON_NAME]'s Wedding" at bounding box center [468, 550] width 433 height 34
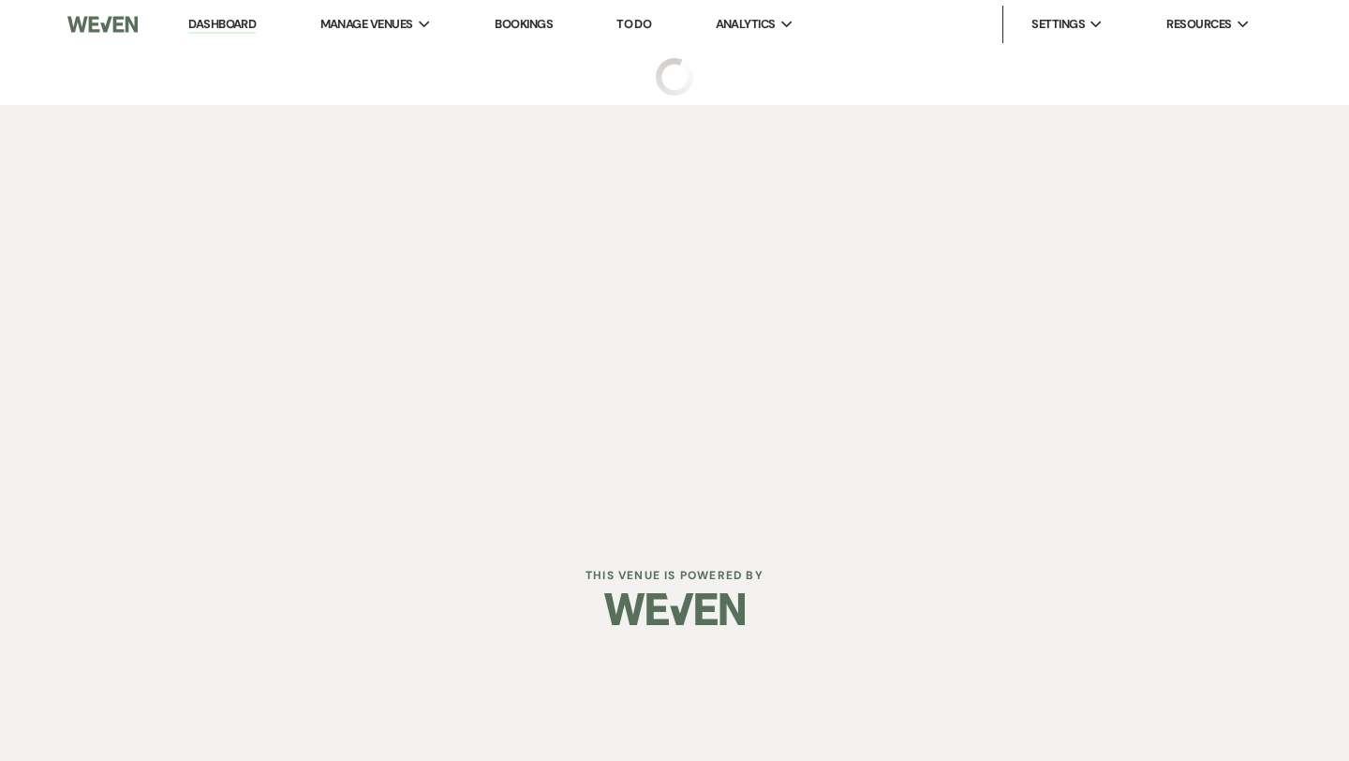
select select "4"
select select "5"
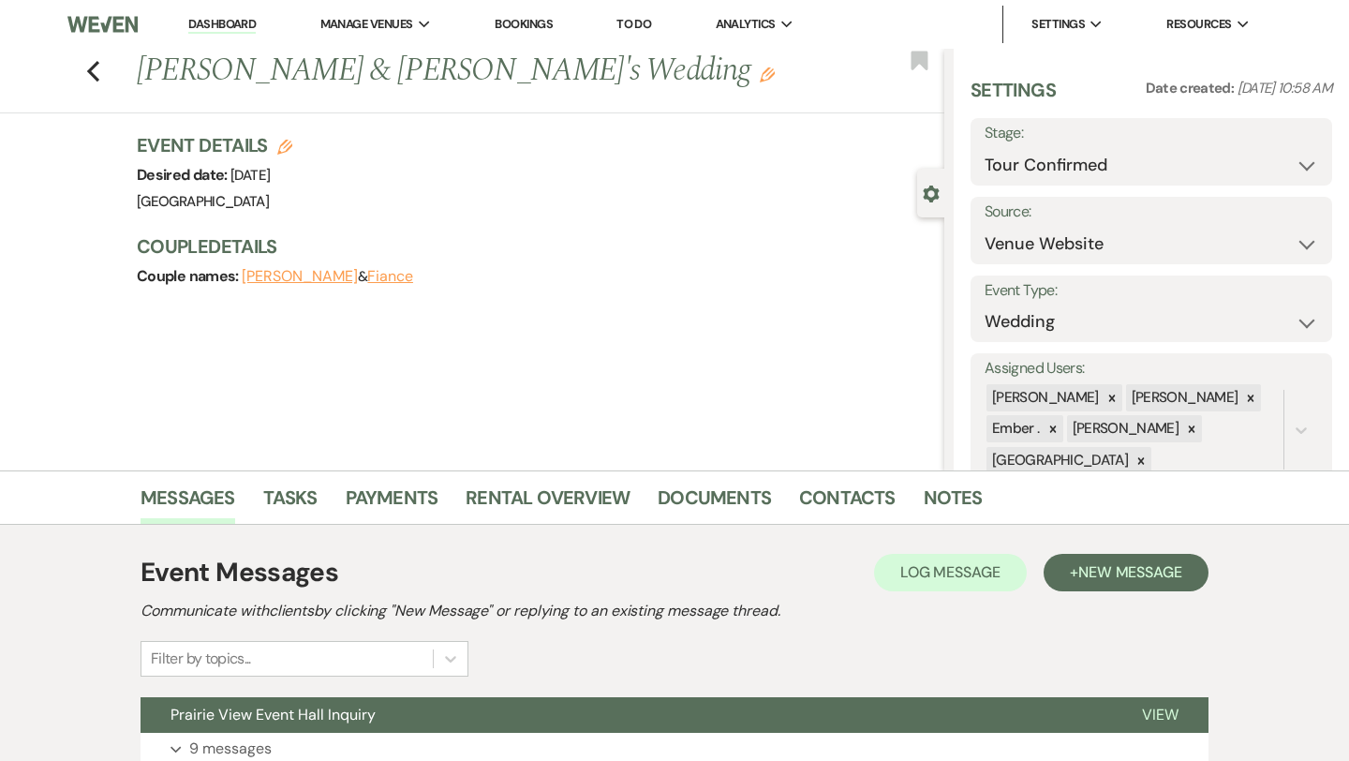
scroll to position [152, 0]
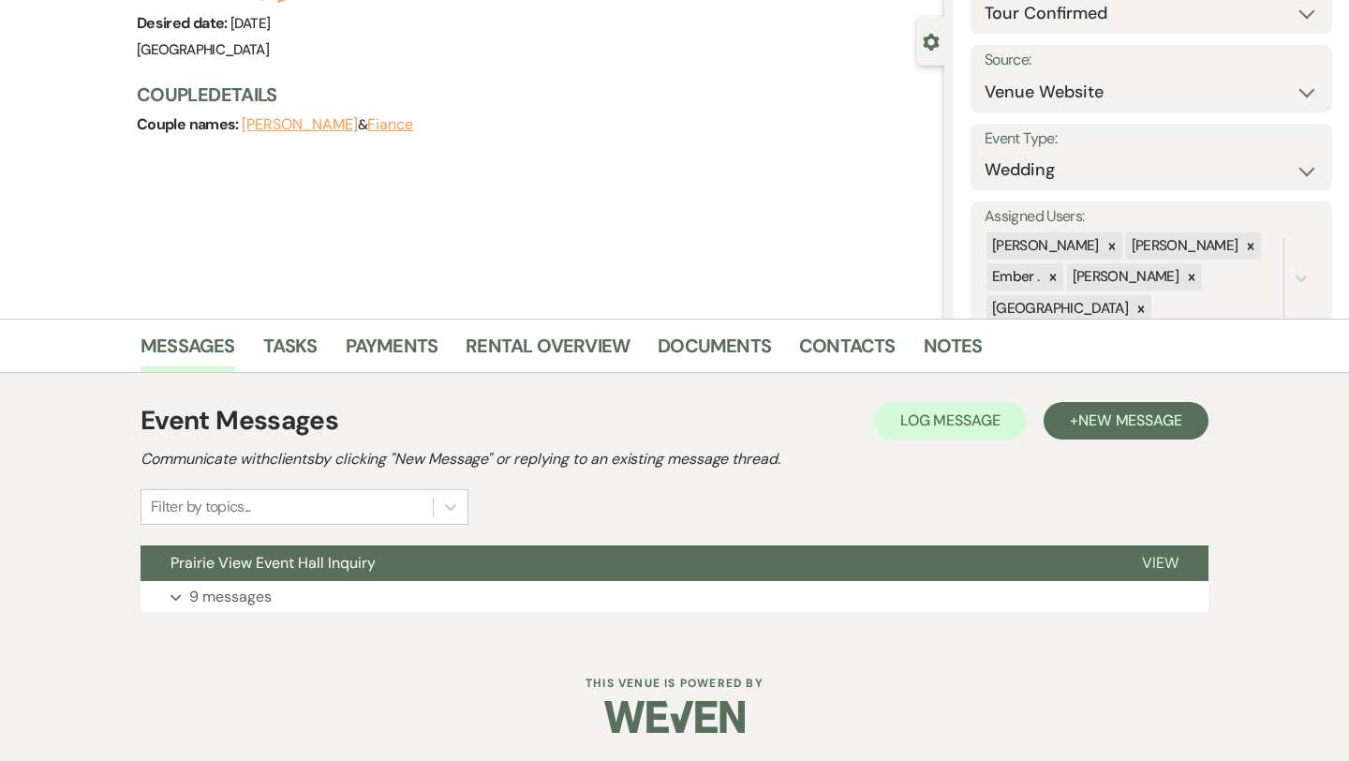
click at [515, 560] on button "Prairie View Event Hall Inquiry" at bounding box center [627, 563] width 972 height 36
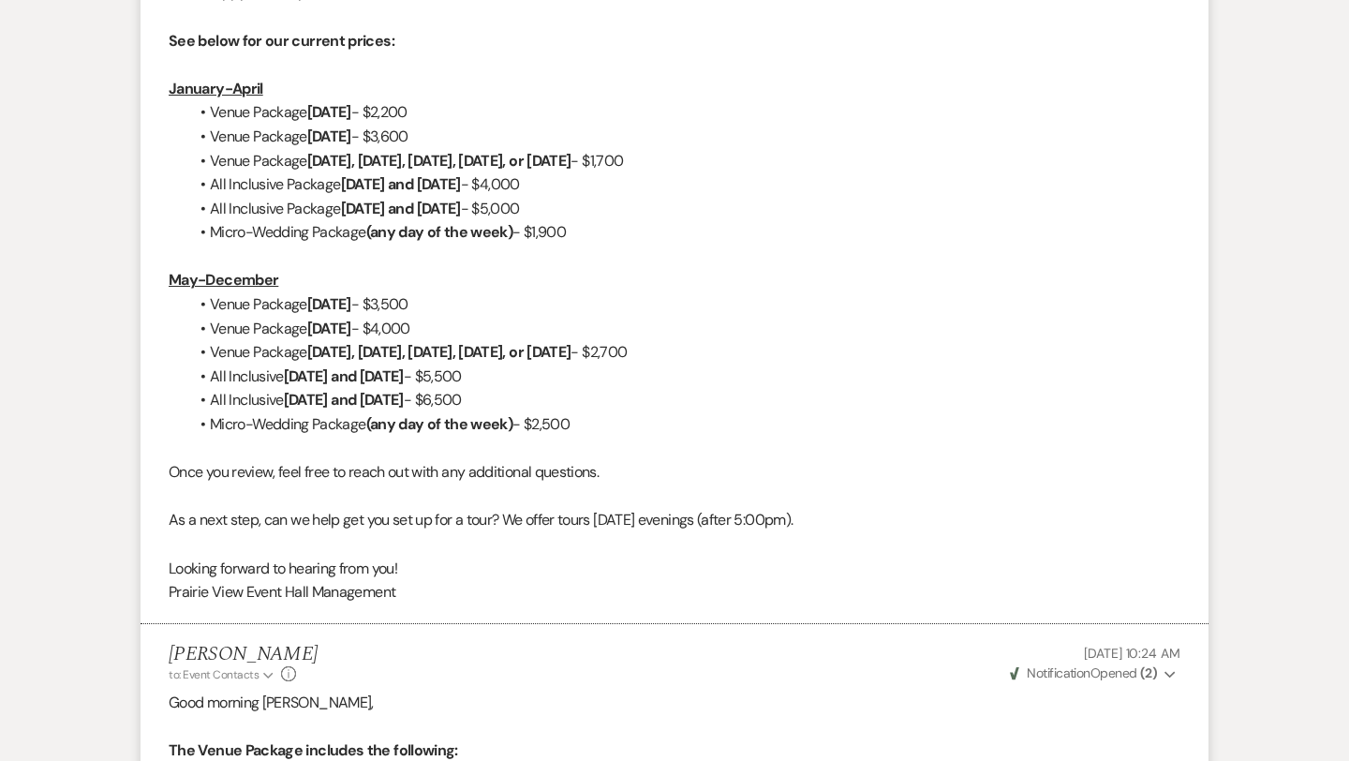
scroll to position [0, 0]
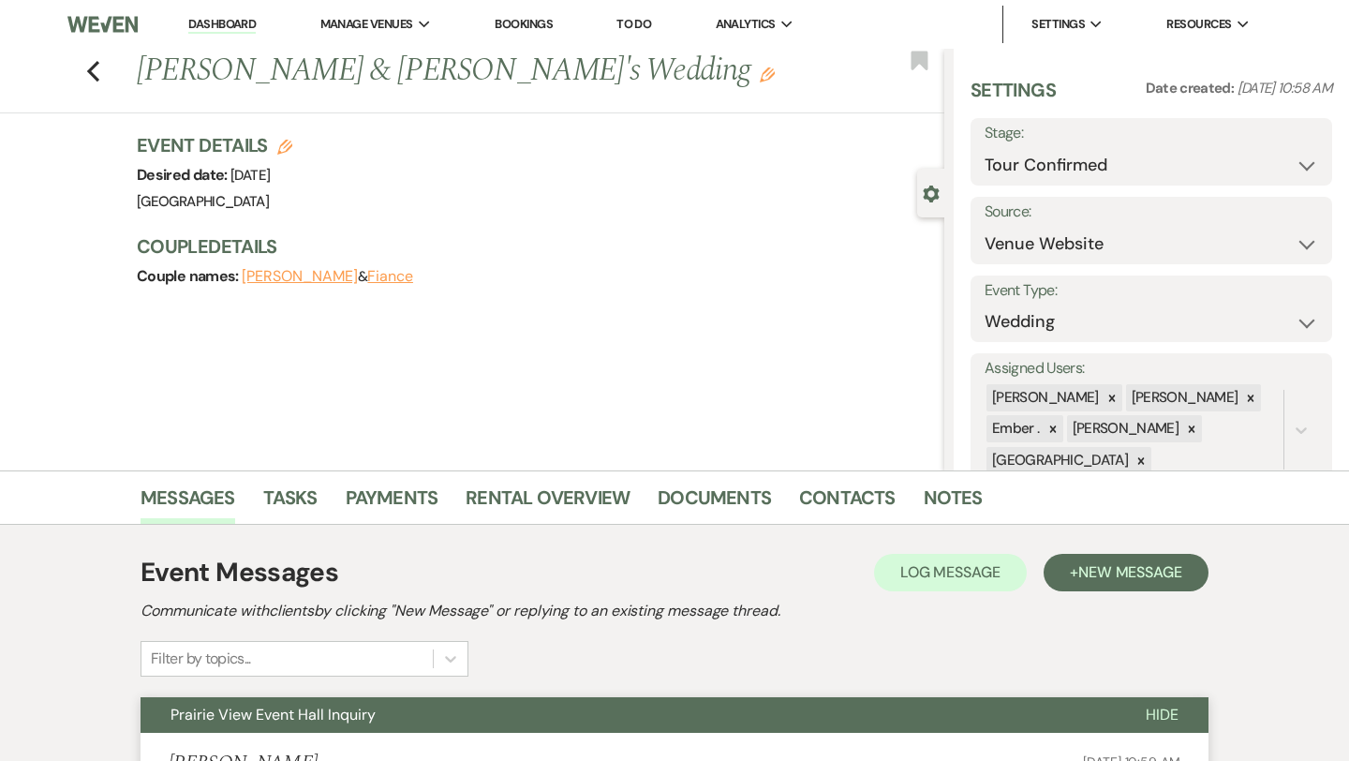
click at [219, 22] on link "Dashboard" at bounding box center [221, 25] width 67 height 18
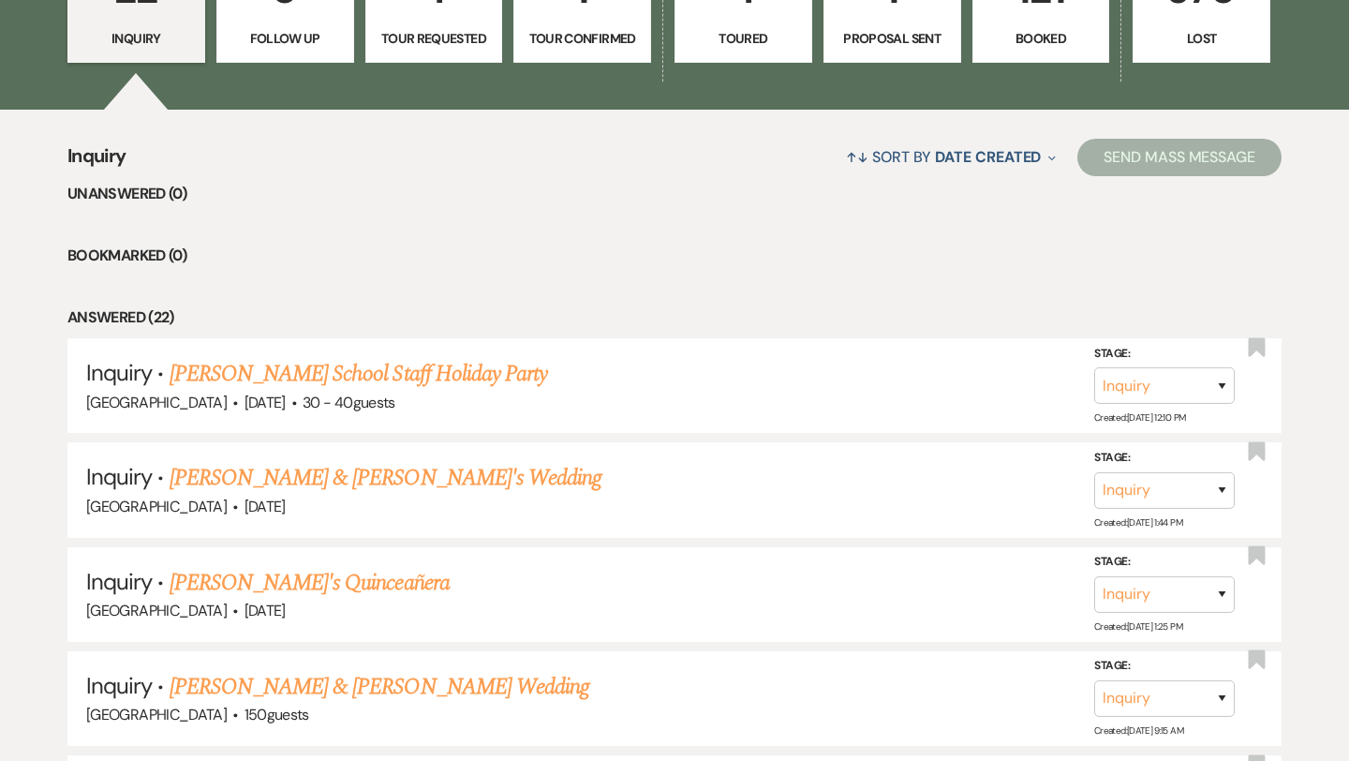
scroll to position [611, 0]
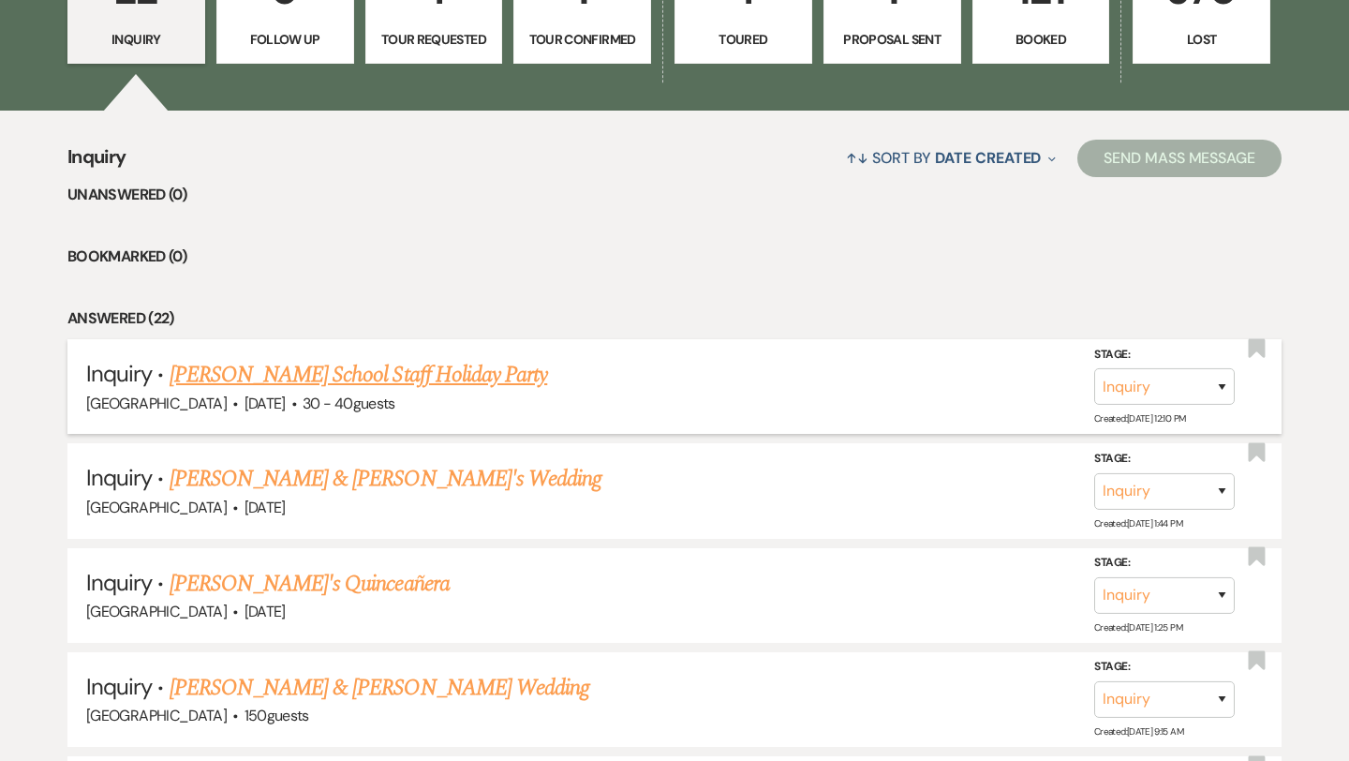
click at [464, 368] on link "[PERSON_NAME] School Staff Holiday Party" at bounding box center [359, 375] width 378 height 34
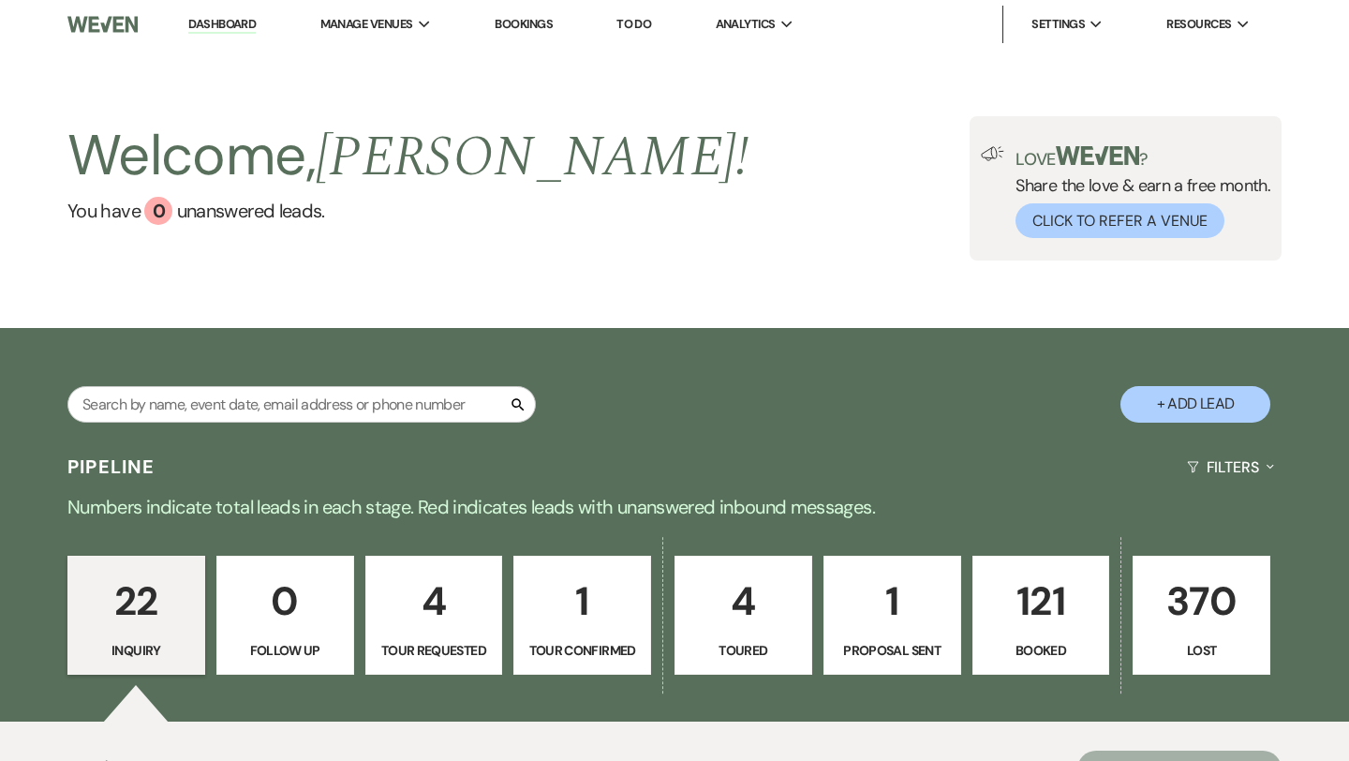
select select "8"
select select "13"
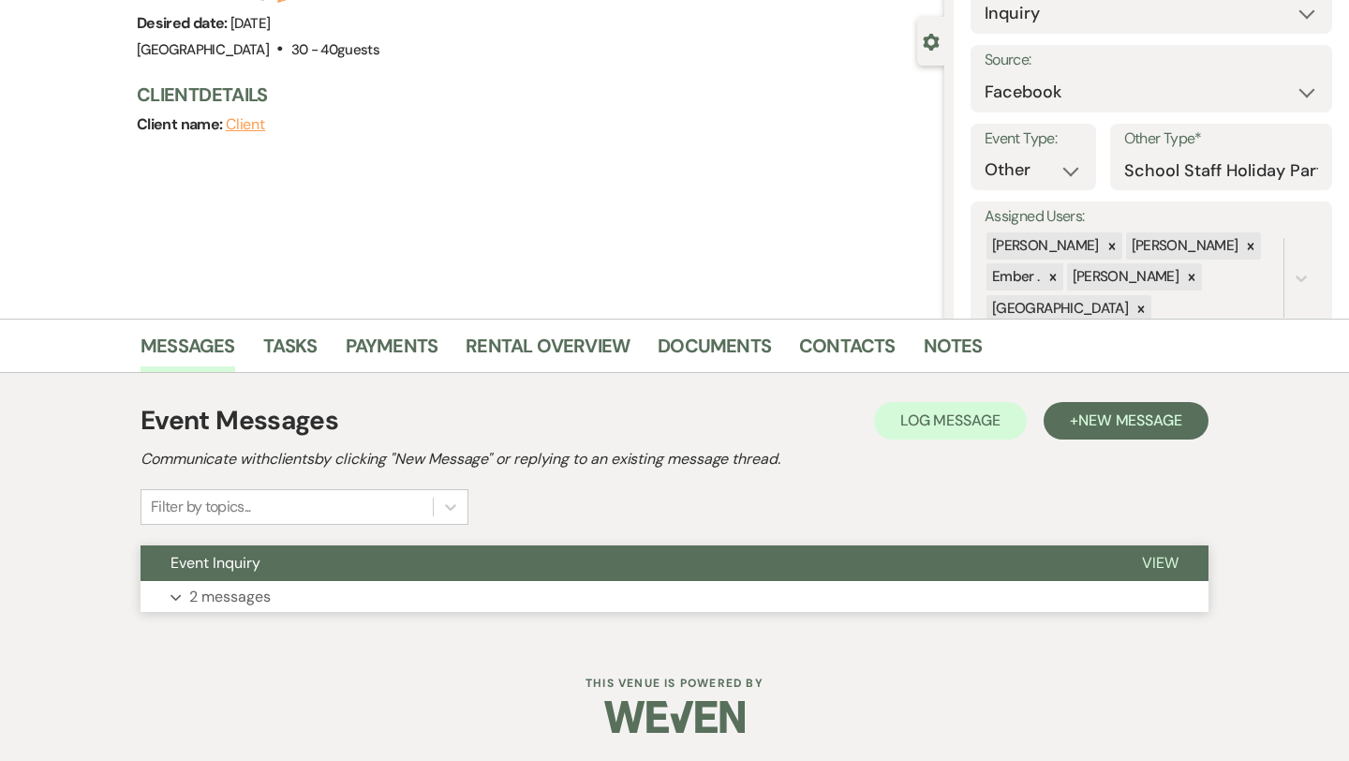
click at [551, 583] on button "Expand 2 messages" at bounding box center [675, 597] width 1068 height 32
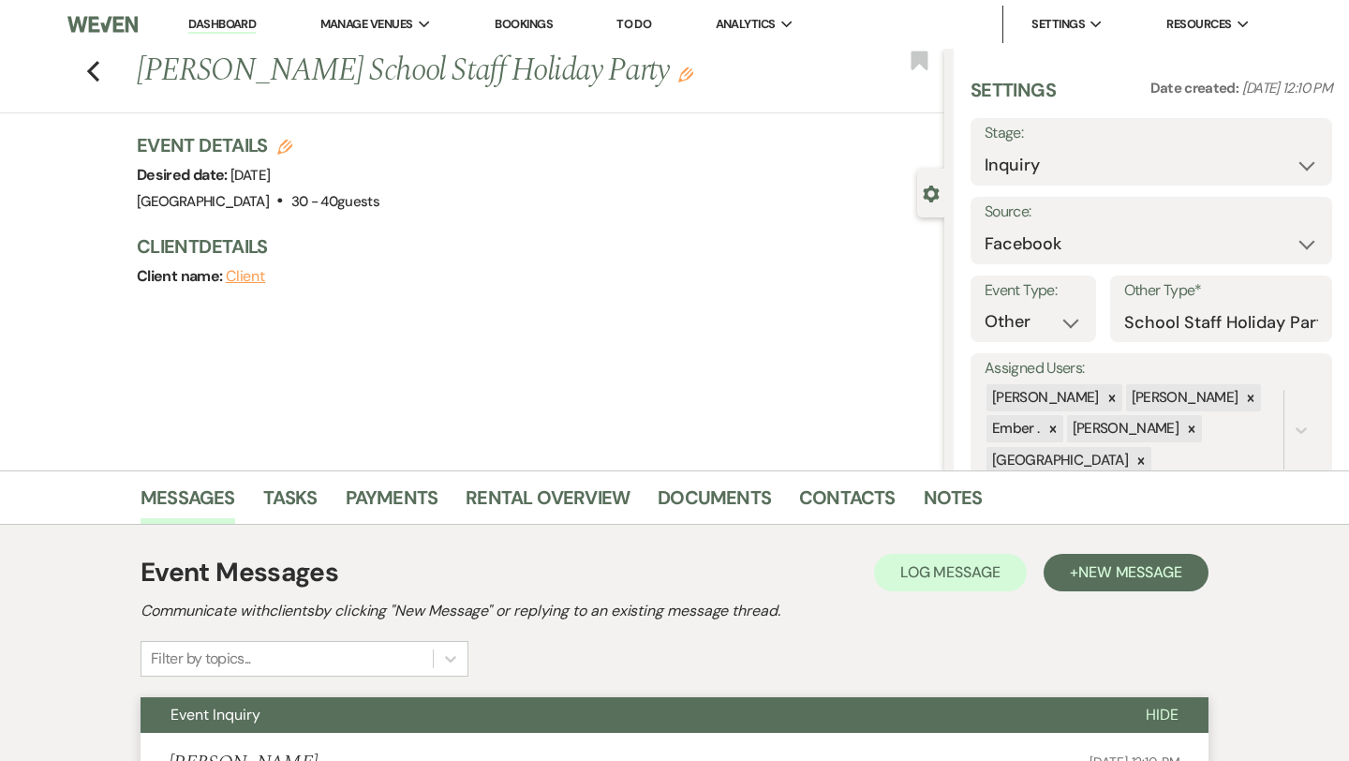
click at [215, 30] on link "Dashboard" at bounding box center [221, 25] width 67 height 18
